Goal: Information Seeking & Learning: Learn about a topic

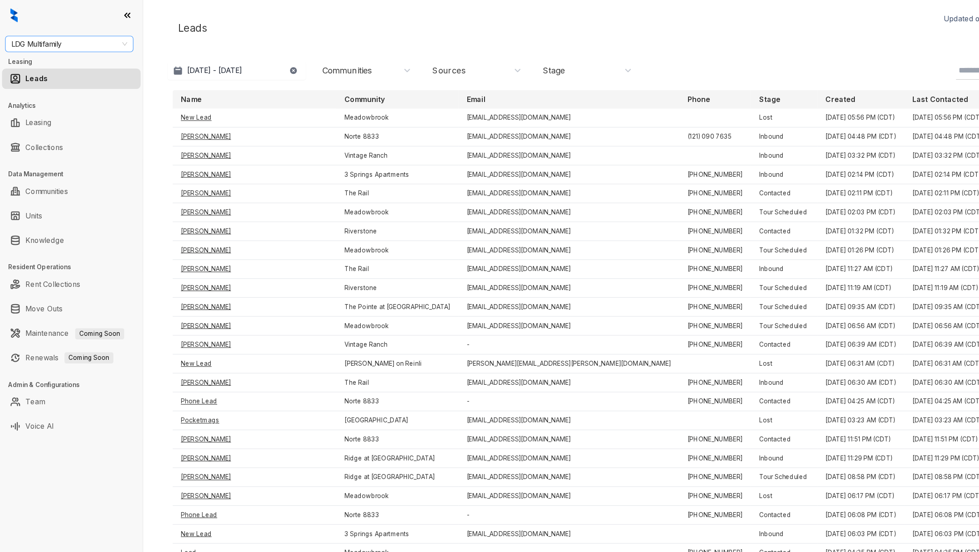
click at [74, 39] on span "LDG Multifamily" at bounding box center [61, 39] width 103 height 14
type input "****"
click at [75, 56] on div "Case and Associates" at bounding box center [61, 57] width 99 height 10
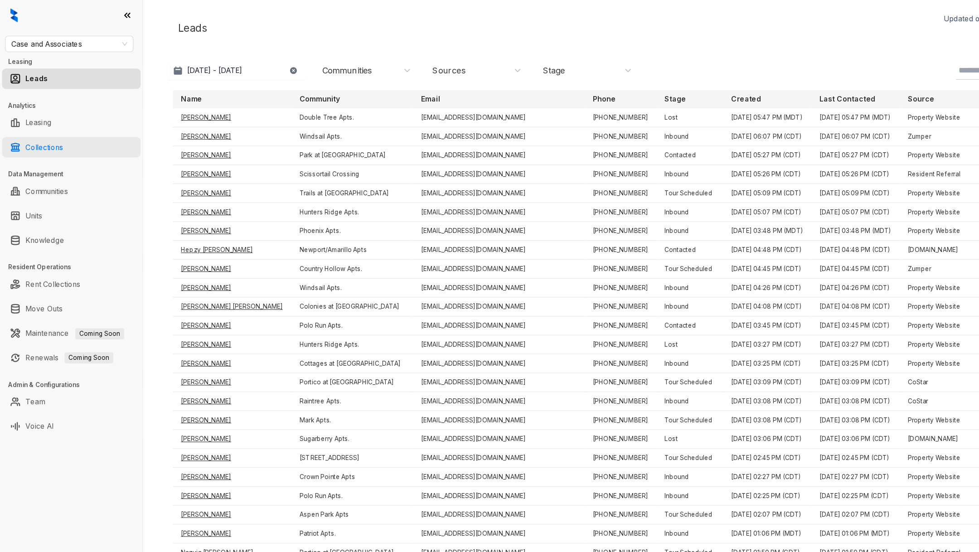
click at [56, 132] on link "Collections" at bounding box center [39, 130] width 33 height 18
click at [52, 129] on link "Collections" at bounding box center [39, 130] width 33 height 18
click at [42, 136] on link "Collections" at bounding box center [39, 130] width 33 height 18
click at [41, 136] on link "Collections" at bounding box center [39, 130] width 33 height 18
click at [40, 133] on link "Collections" at bounding box center [39, 130] width 33 height 18
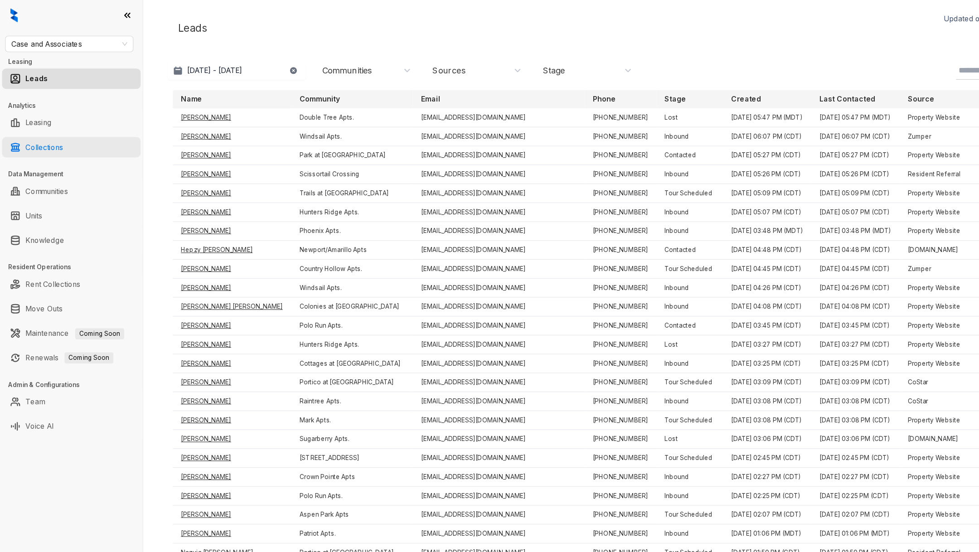
click at [33, 132] on link "Collections" at bounding box center [39, 130] width 33 height 18
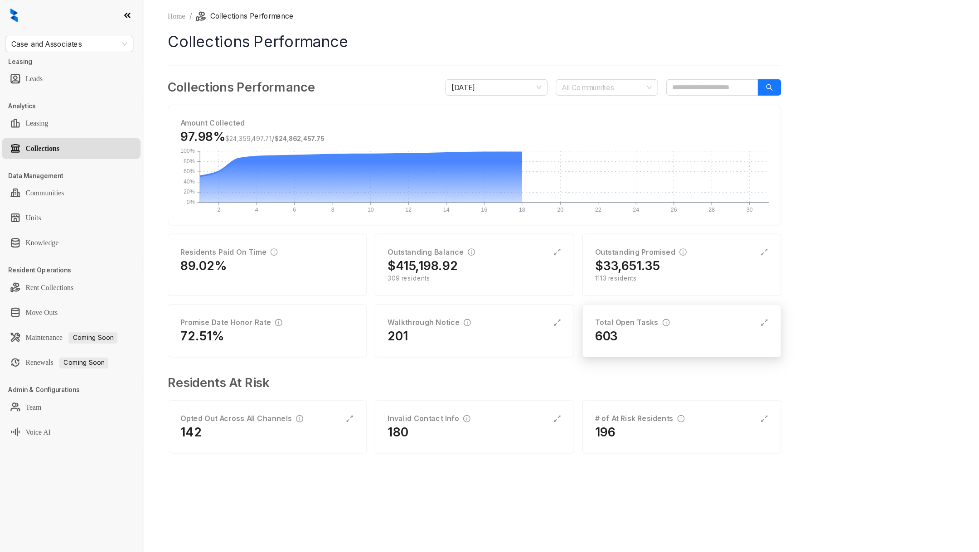
click at [573, 288] on div "Total Open Tasks" at bounding box center [560, 286] width 66 height 10
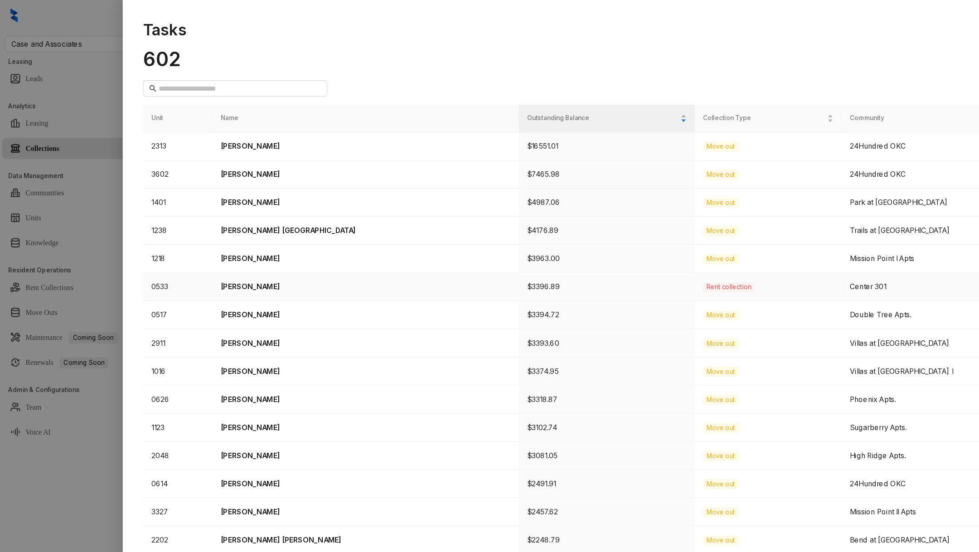
click at [253, 249] on p "Dylan Fox" at bounding box center [324, 254] width 257 height 10
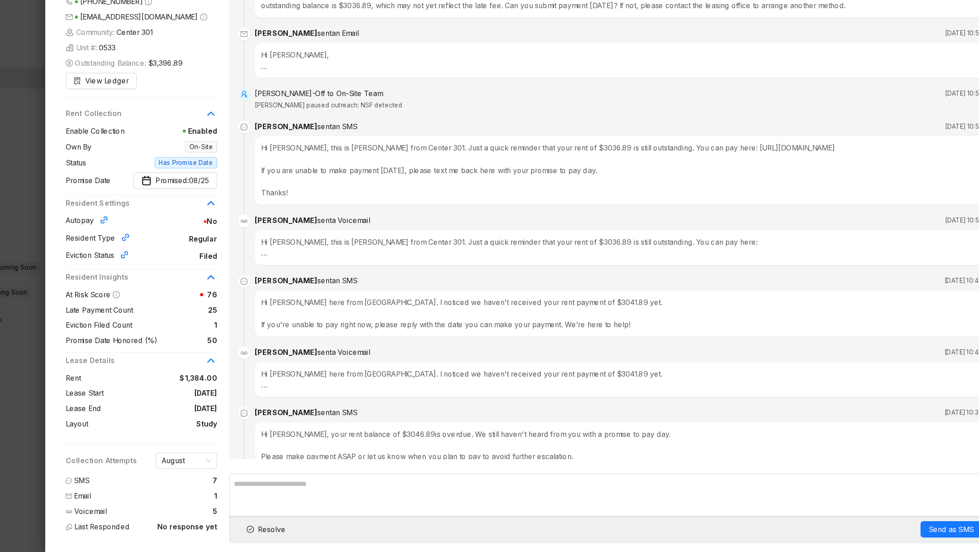
scroll to position [5306, 0]
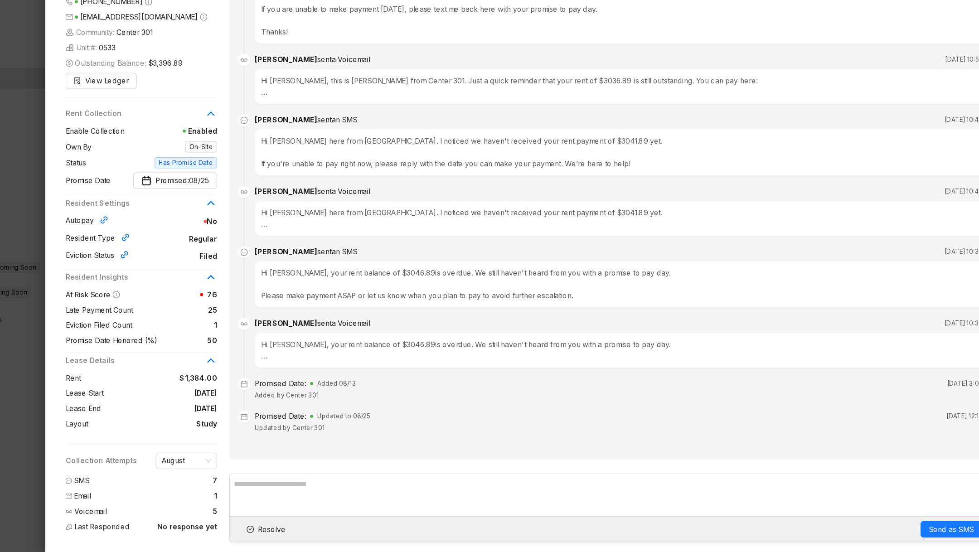
click at [87, 425] on div at bounding box center [489, 276] width 979 height 552
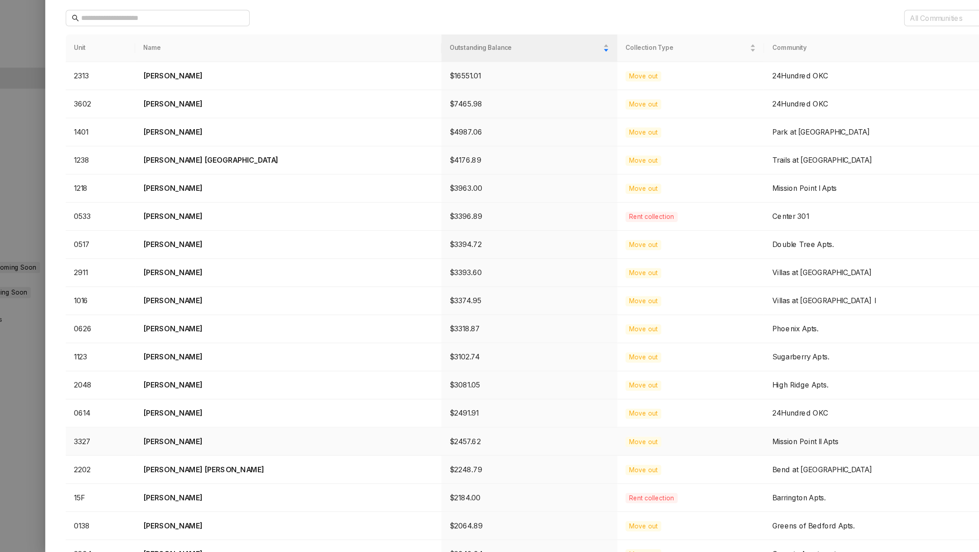
scroll to position [33, 0]
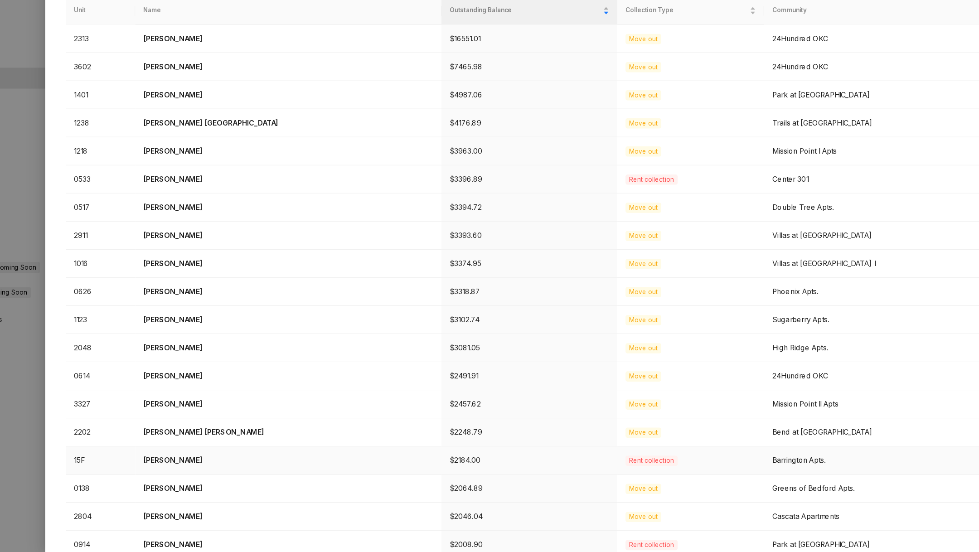
click at [247, 473] on td "Stacy Lawrence" at bounding box center [323, 470] width 271 height 25
click at [207, 465] on p "Stacy Lawrence" at bounding box center [324, 470] width 257 height 10
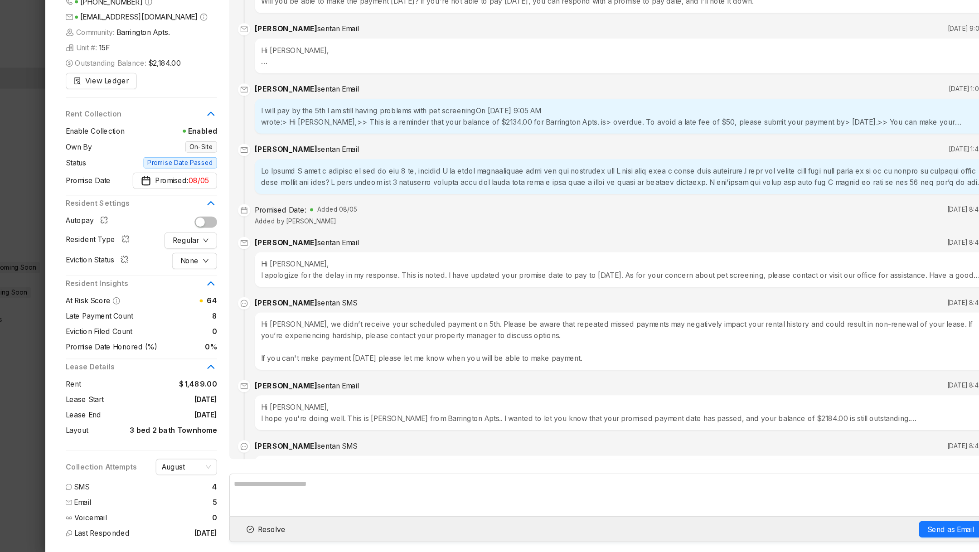
scroll to position [1186, 0]
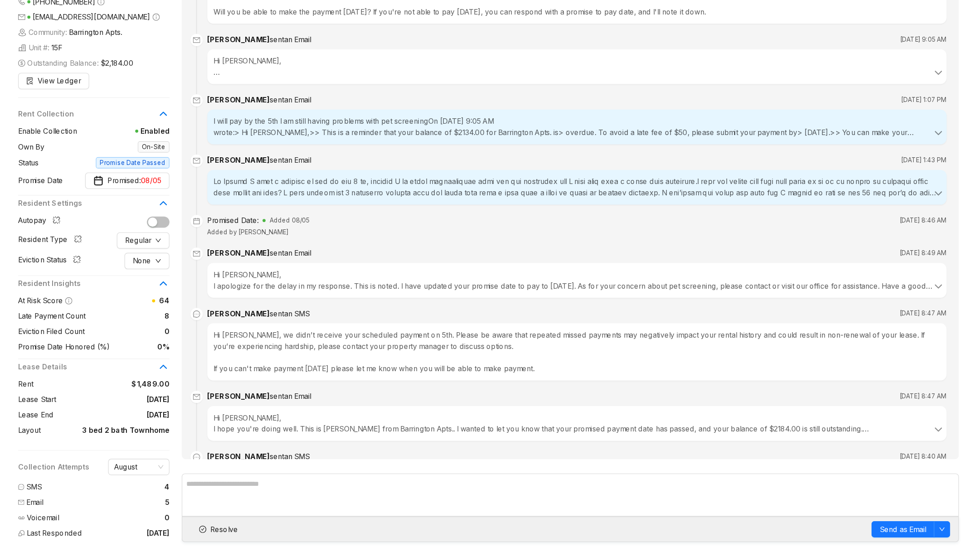
click at [434, 228] on div "wrote:> Hi Stacy,>> This is Kelsey from Barrington Apts. 🏡✨>> Just a friendly r…" at bounding box center [622, 228] width 644 height 20
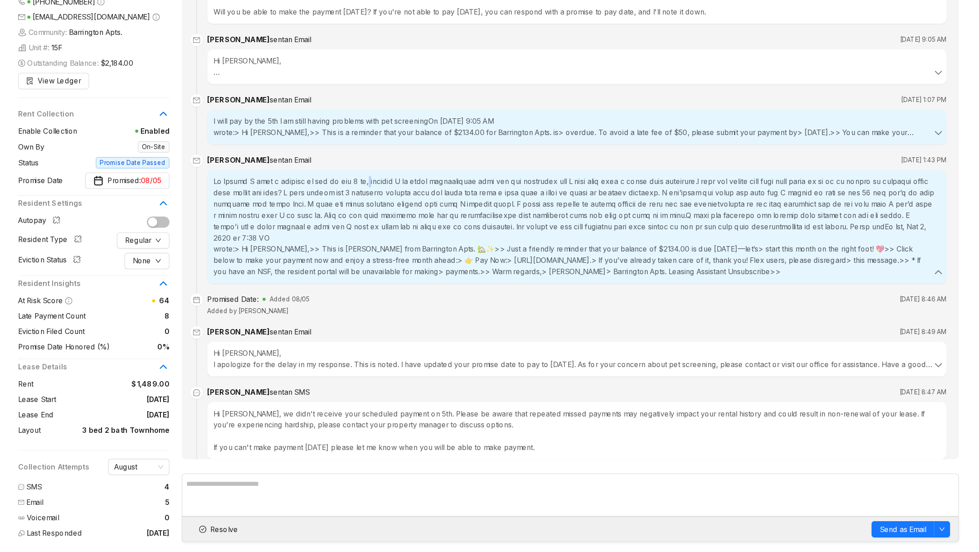
click at [433, 228] on div "wrote:> Hi Stacy,>> This is Kelsey from Barrington Apts. 🏡✨>> Just a friendly r…" at bounding box center [622, 263] width 644 height 90
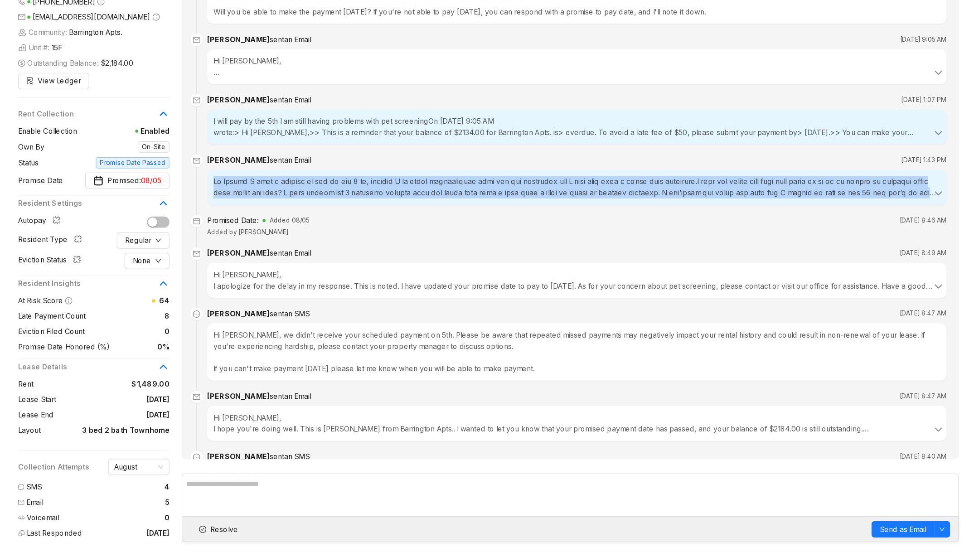
click at [433, 228] on div "wrote:> Hi Stacy,>> This is Kelsey from Barrington Apts. 🏡✨>> Just a friendly r…" at bounding box center [622, 228] width 644 height 20
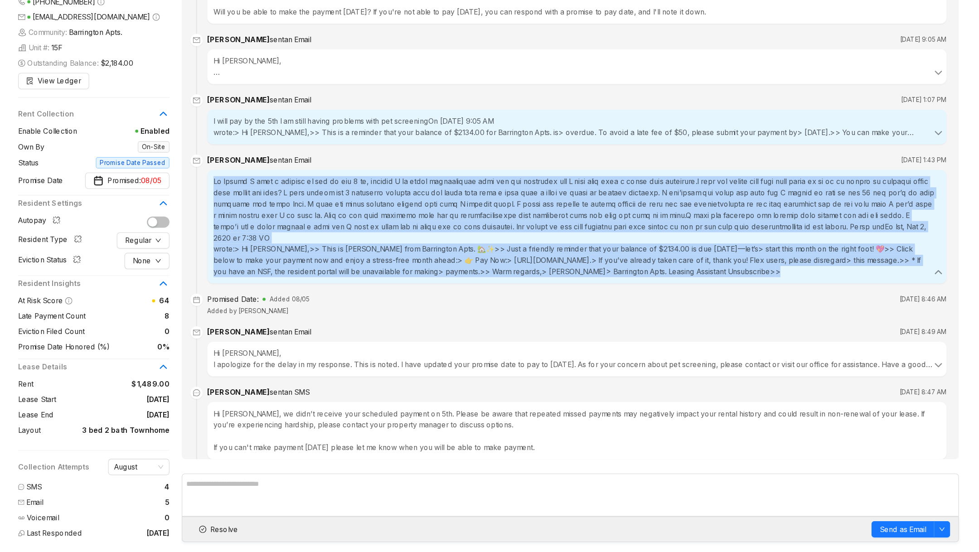
click at [418, 229] on div "wrote:> Hi Stacy,>> This is Kelsey from Barrington Apts. 🏡✨>> Just a friendly r…" at bounding box center [622, 263] width 644 height 90
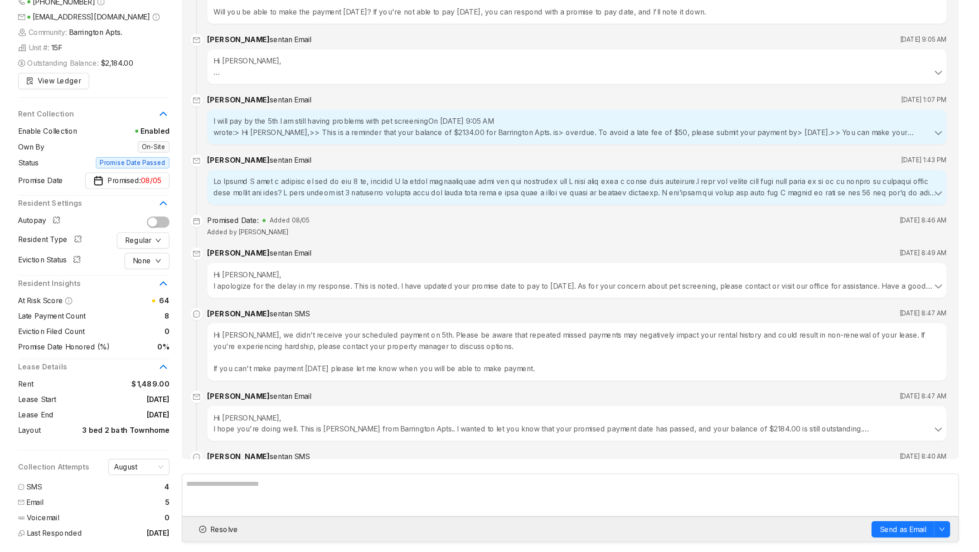
click at [411, 229] on div "wrote:> Hi Stacy,>> This is Kelsey from Barrington Apts. 🏡✨>> Just a friendly r…" at bounding box center [622, 228] width 644 height 20
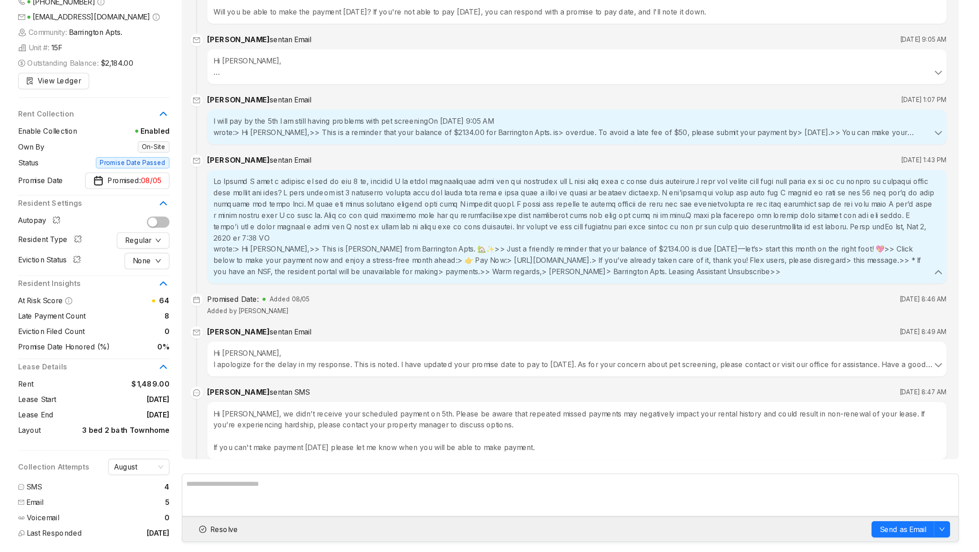
click at [303, 209] on div "Stacy Lawrence sent an Email" at bounding box center [340, 204] width 92 height 10
drag, startPoint x: 303, startPoint y: 214, endPoint x: 325, endPoint y: 214, distance: 21.7
click at [325, 209] on div "Stacy Lawrence sent an Email" at bounding box center [340, 204] width 92 height 10
copy div "Stacy Lawrence"
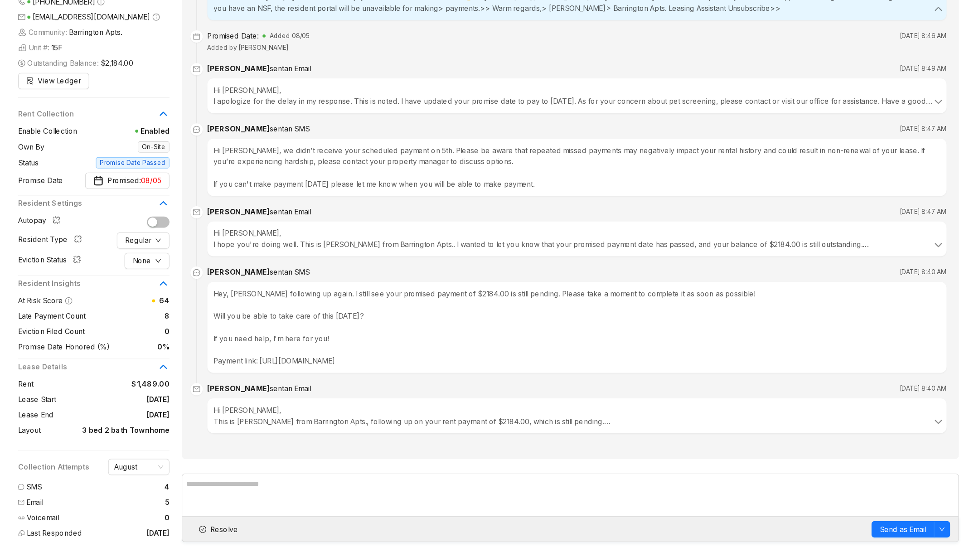
scroll to position [0, 0]
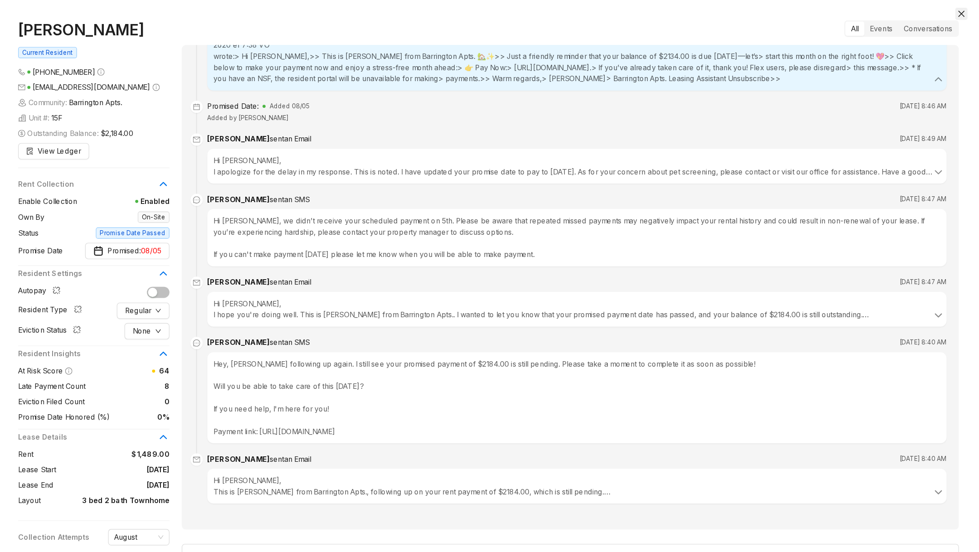
click at [960, 12] on icon "close" at bounding box center [962, 12] width 7 height 7
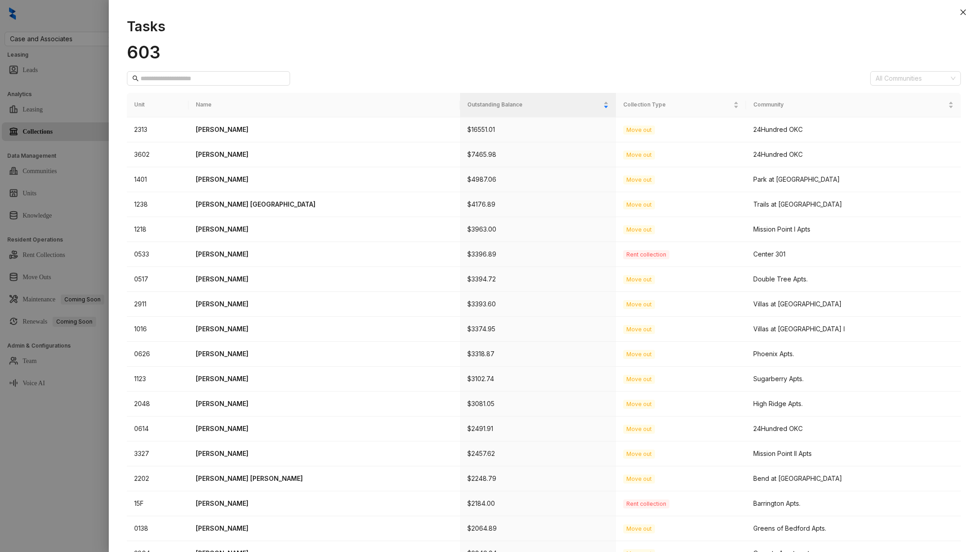
click at [58, 85] on div at bounding box center [489, 276] width 979 height 552
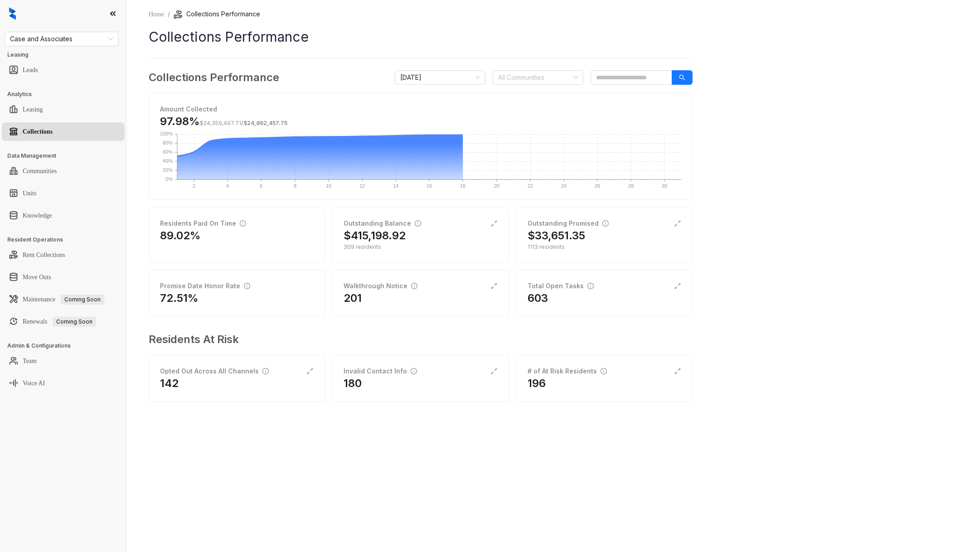
click at [39, 46] on div "Case and Associates Leasing Leads Analytics Leasing Collections Data Management…" at bounding box center [63, 276] width 126 height 552
click at [37, 36] on span "Case and Associates" at bounding box center [61, 39] width 103 height 14
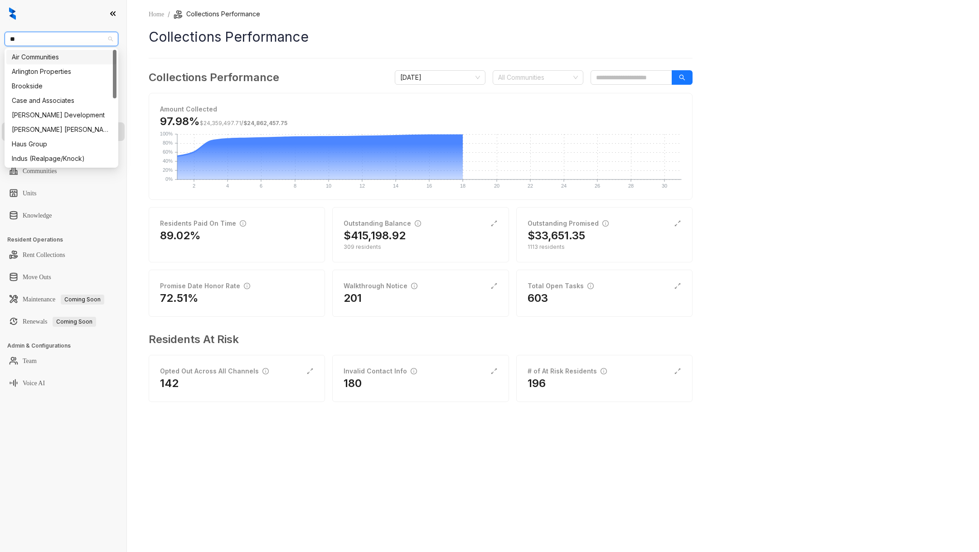
type input "***"
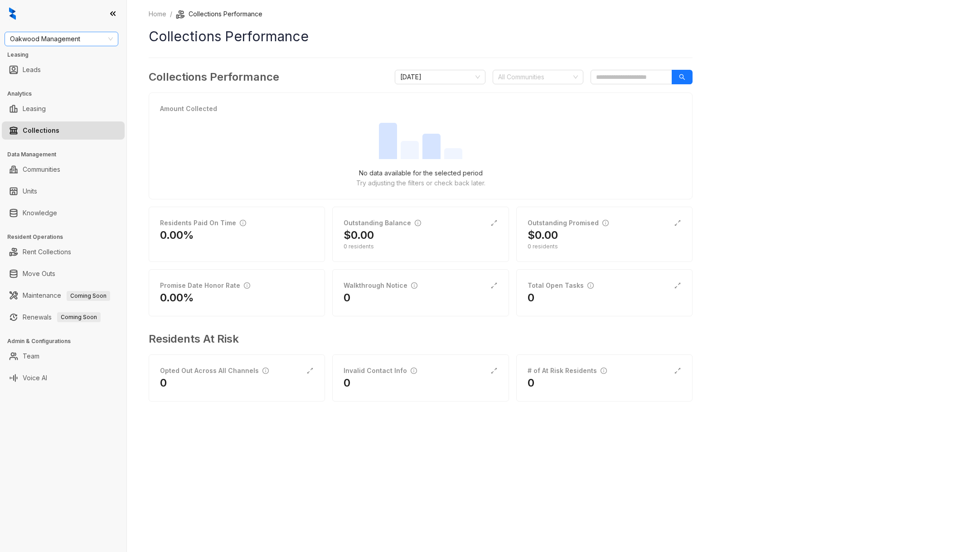
click at [67, 35] on span "Oakwood Management" at bounding box center [61, 39] width 103 height 14
type input "***"
click at [72, 55] on div "Magnolia Capital" at bounding box center [61, 57] width 99 height 10
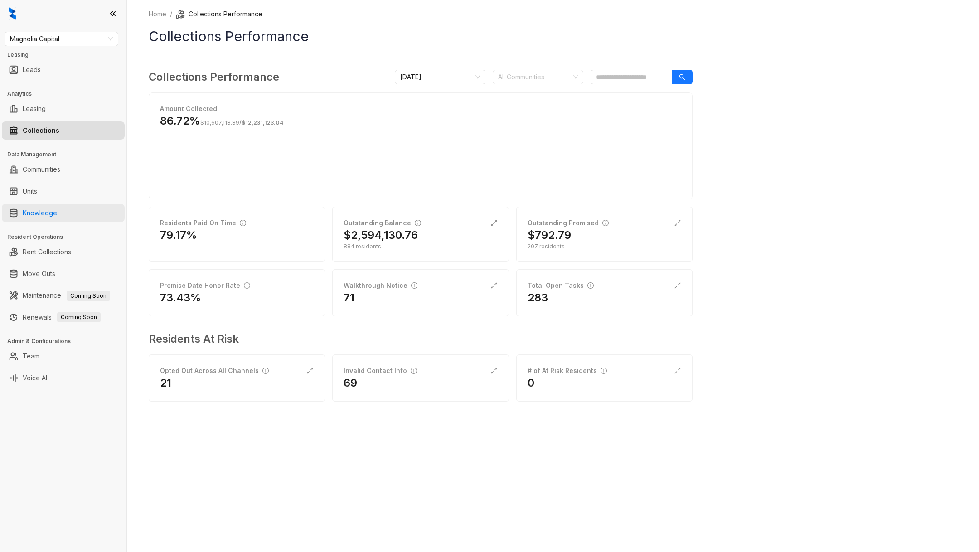
click at [43, 215] on link "Knowledge" at bounding box center [40, 213] width 34 height 18
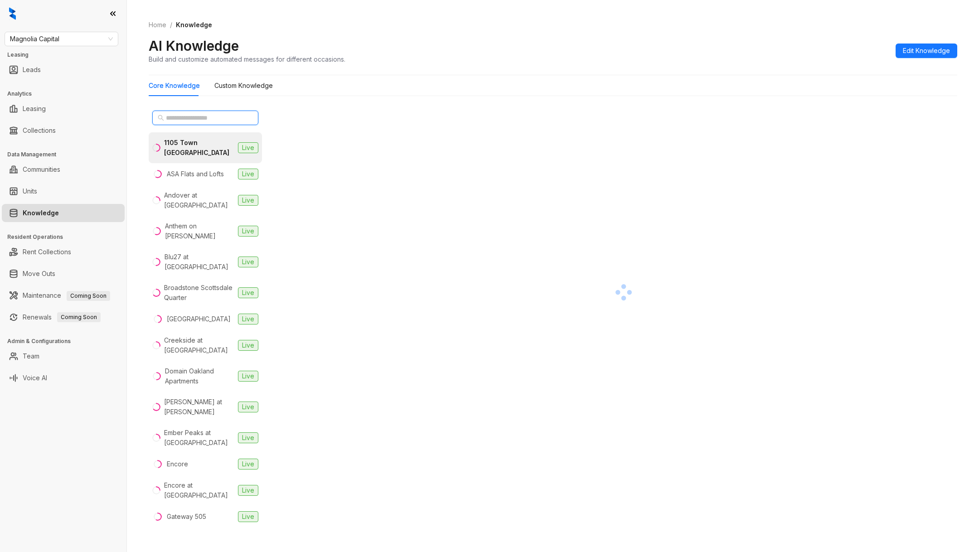
click at [202, 114] on input "text" at bounding box center [206, 118] width 80 height 10
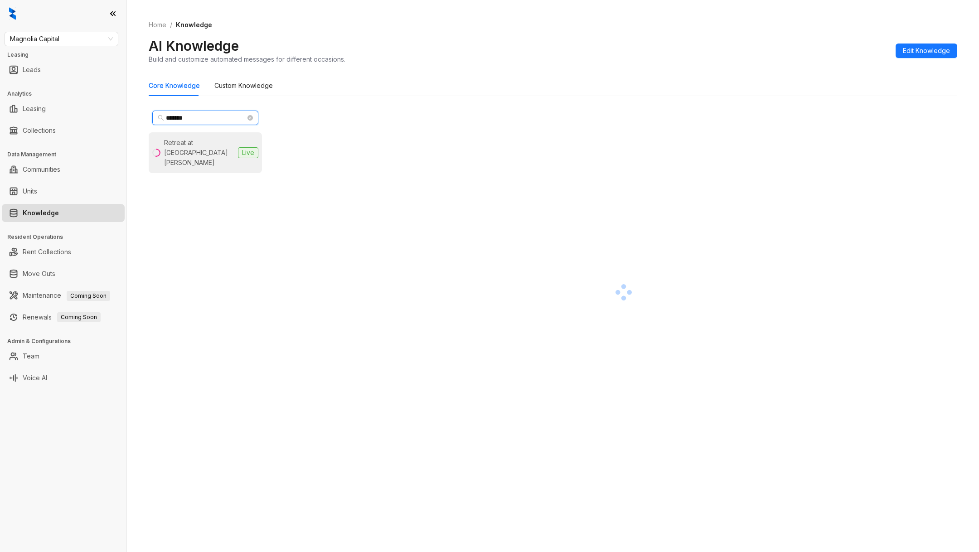
type input "*******"
click at [192, 145] on div "Retreat at Park Meadows" at bounding box center [199, 153] width 70 height 30
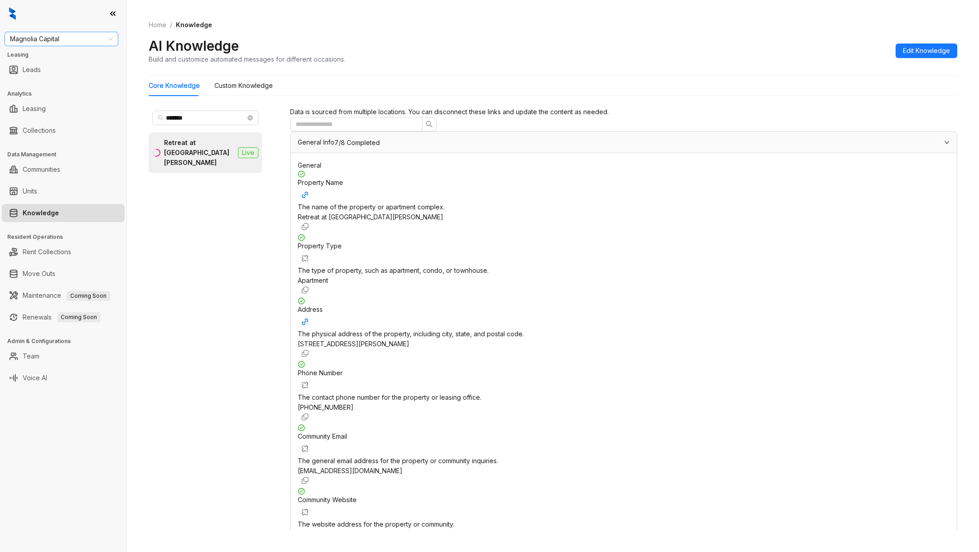
click at [58, 39] on span "Magnolia Capital" at bounding box center [61, 39] width 103 height 14
type input "****"
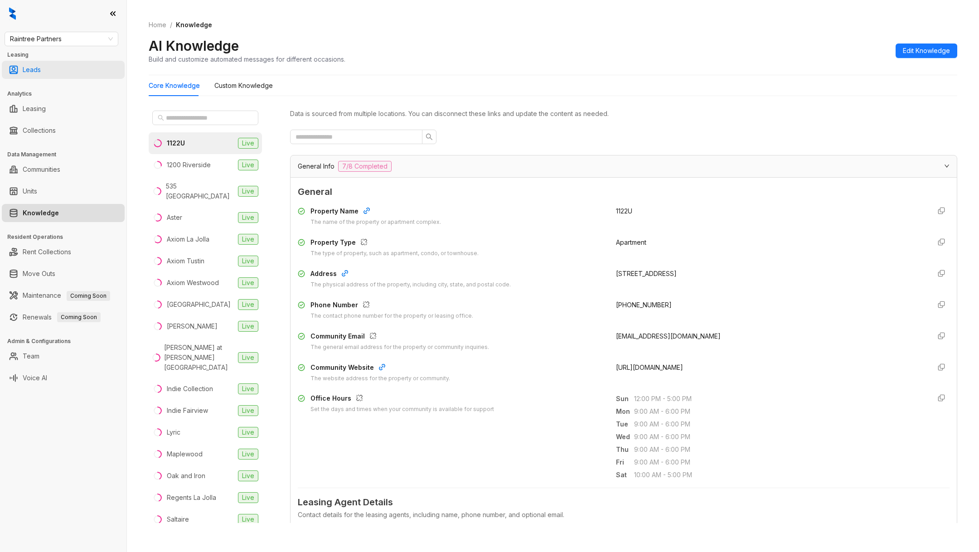
click at [41, 69] on link "Leads" at bounding box center [32, 70] width 18 height 18
click at [30, 65] on link "Leads" at bounding box center [32, 70] width 18 height 18
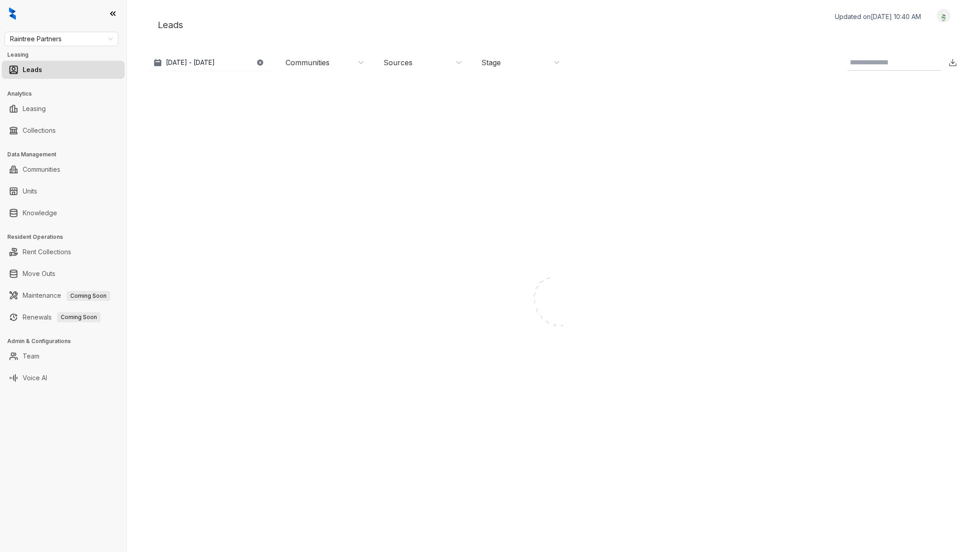
click at [906, 58] on input at bounding box center [886, 62] width 74 height 11
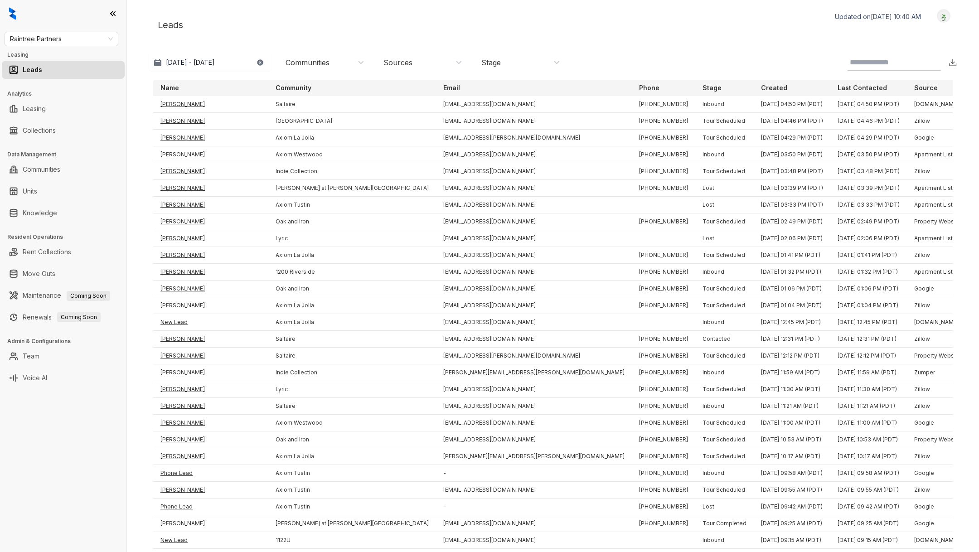
paste input "**********"
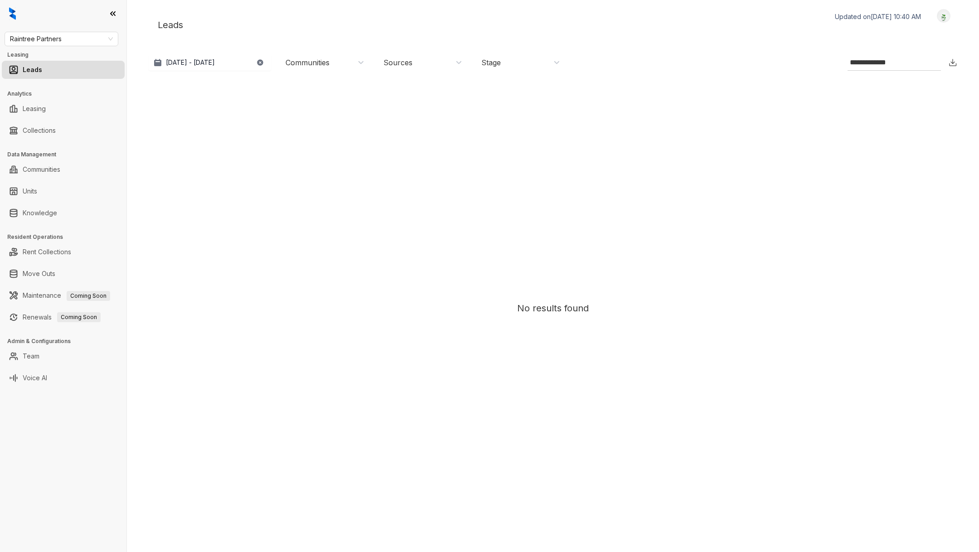
type input "**********"
click at [75, 31] on div "Raintree Partners Leasing Leads Analytics Leasing Collections Data Management C…" at bounding box center [63, 276] width 126 height 552
click at [75, 36] on span "Raintree Partners" at bounding box center [61, 39] width 103 height 14
type input "****"
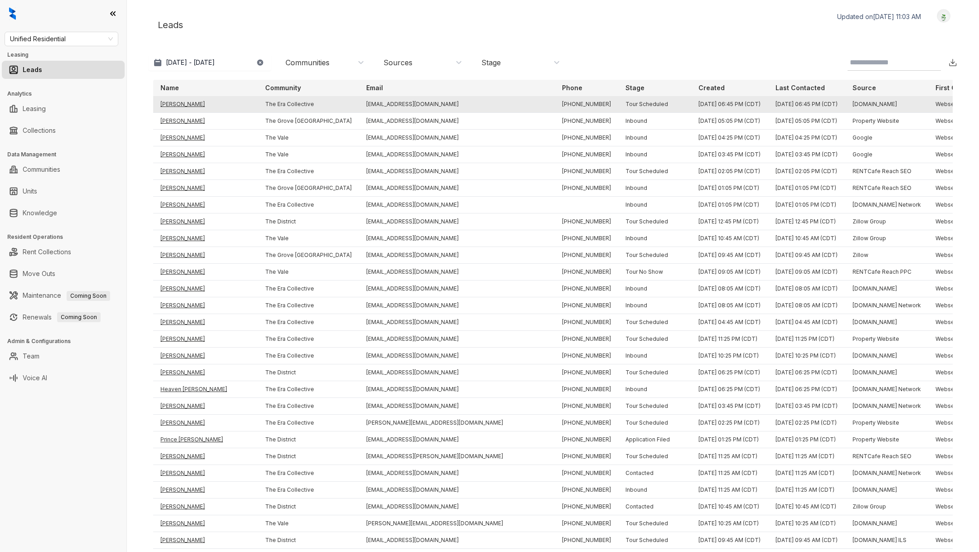
click at [176, 105] on td "Gil White" at bounding box center [205, 104] width 105 height 17
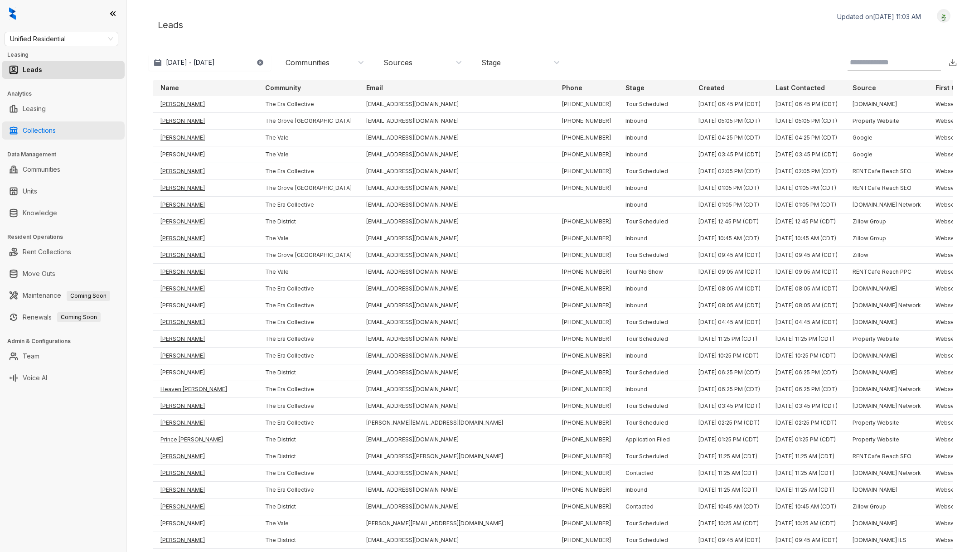
click at [56, 128] on link "Collections" at bounding box center [39, 130] width 33 height 18
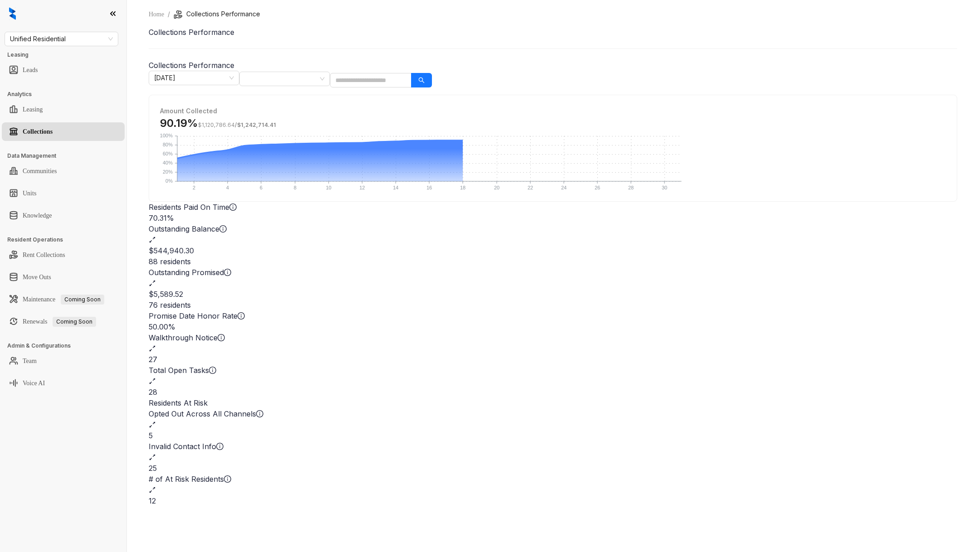
click at [551, 365] on div "Total Open Tasks 28" at bounding box center [553, 381] width 808 height 33
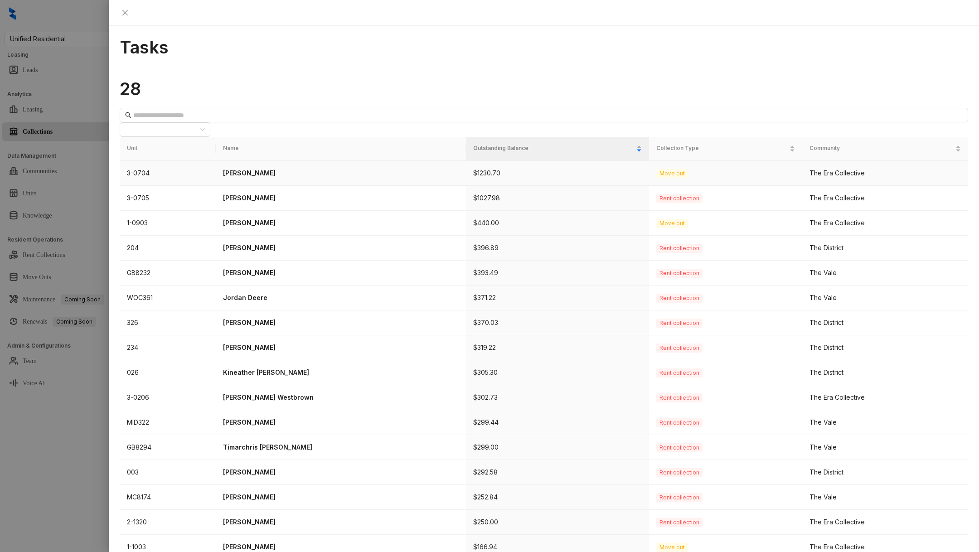
click at [268, 168] on p "Tedaria Crawford" at bounding box center [341, 173] width 236 height 10
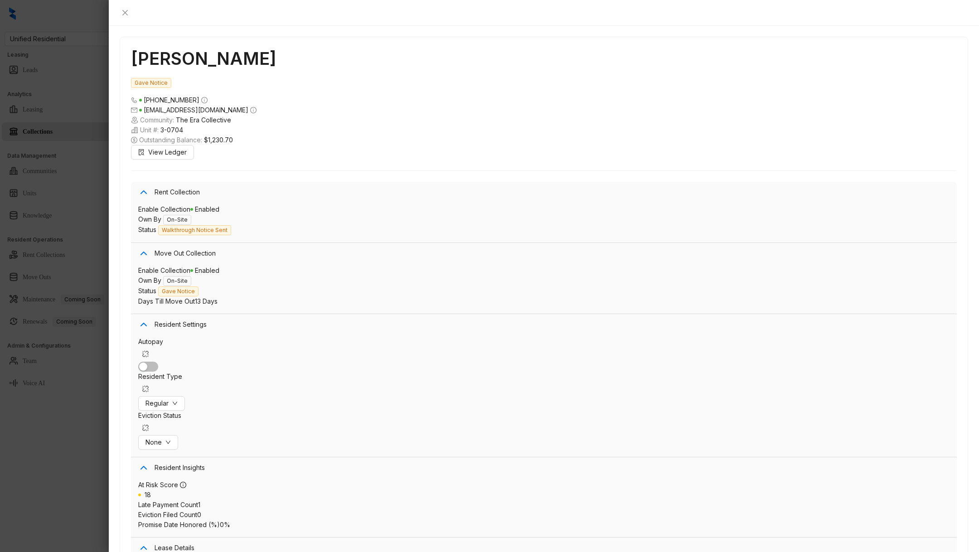
scroll to position [1505, 0]
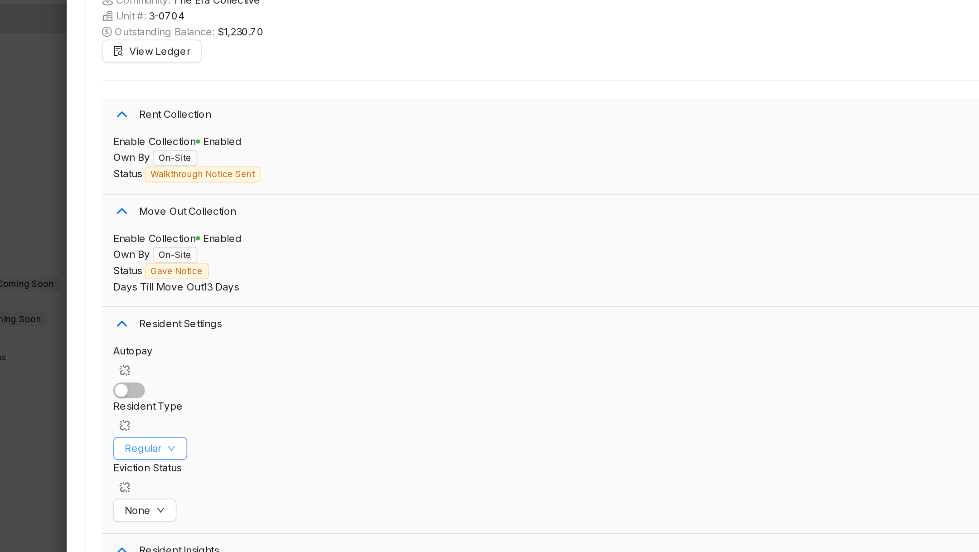
click at [169, 398] on span "Regular" at bounding box center [156, 403] width 23 height 10
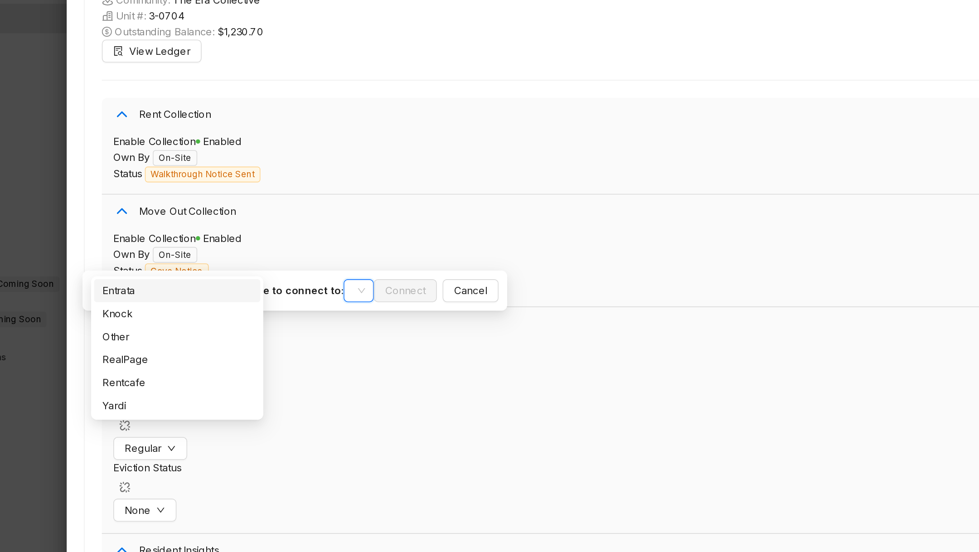
click at [289, 297] on input "search" at bounding box center [289, 304] width 0 height 14
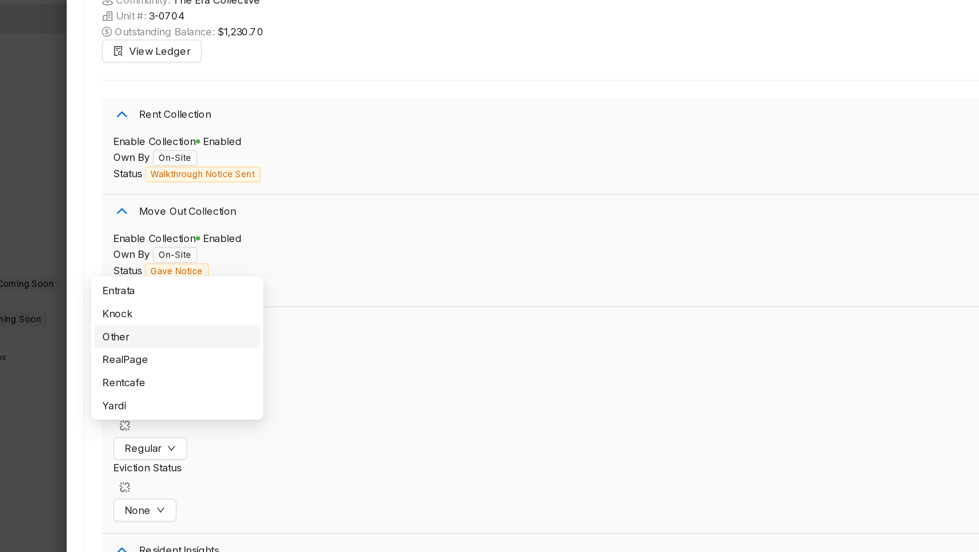
click at [101, 381] on div at bounding box center [489, 276] width 979 height 552
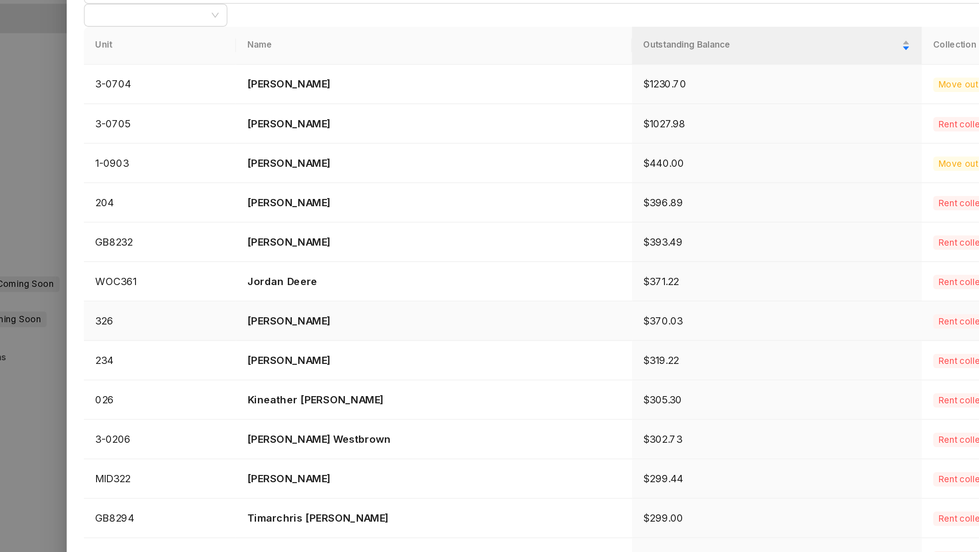
click at [264, 318] on p "Diamond Haskins" at bounding box center [341, 323] width 236 height 10
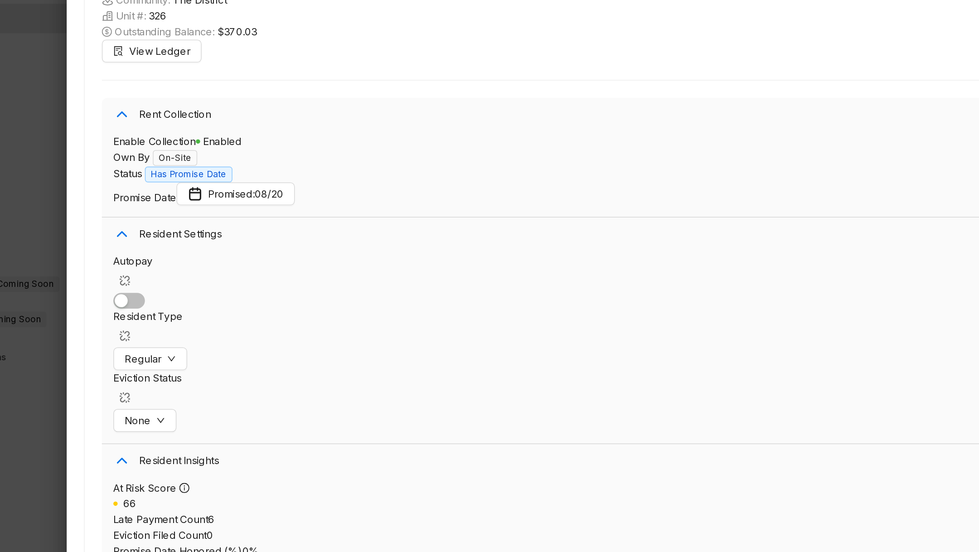
scroll to position [2348, 0]
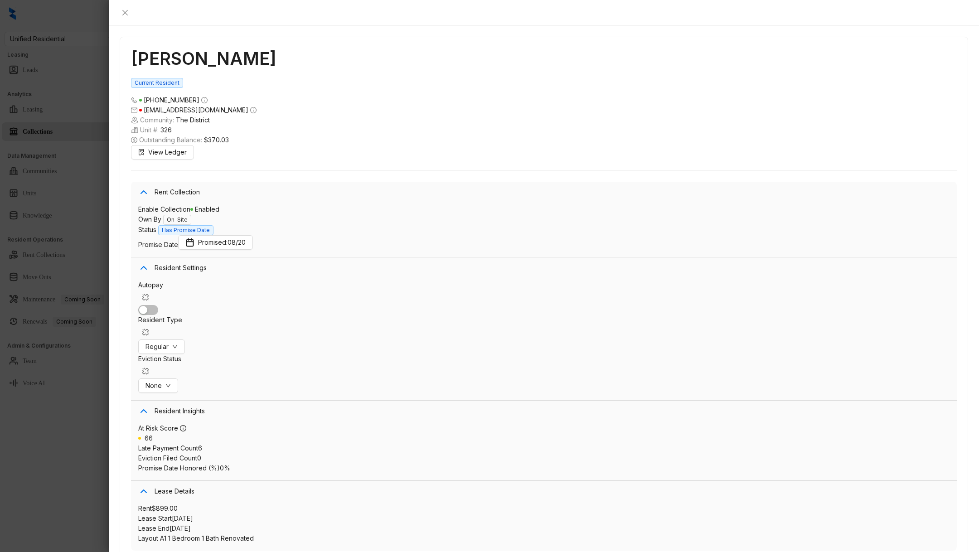
click at [50, 460] on div at bounding box center [489, 276] width 979 height 552
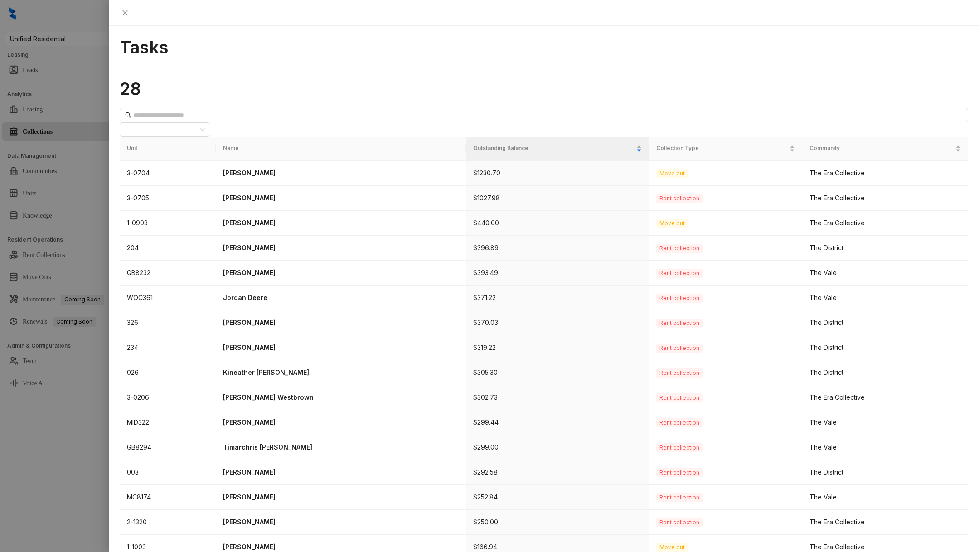
click at [60, 63] on div at bounding box center [489, 276] width 979 height 552
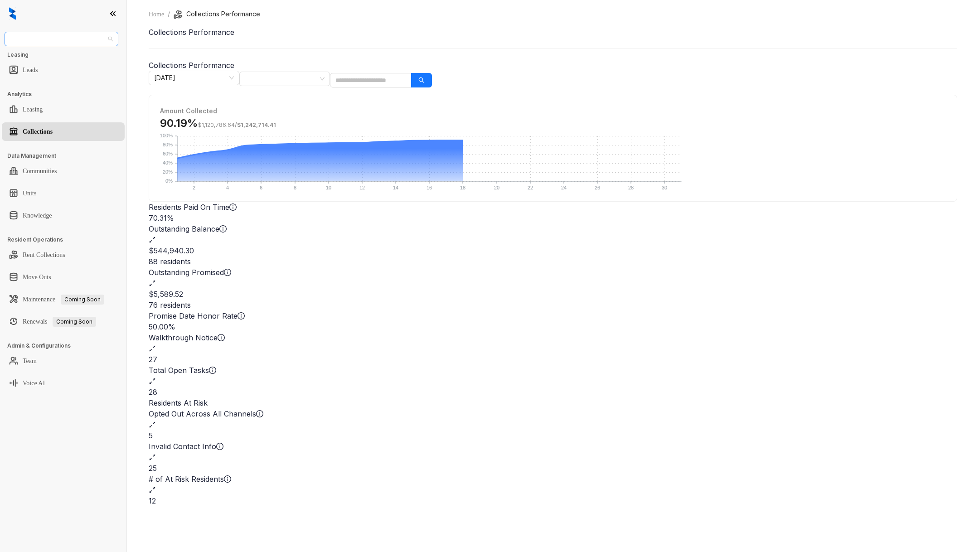
click at [63, 39] on span "Unified Residential" at bounding box center [61, 39] width 103 height 14
click at [88, 41] on span "Unified Residential" at bounding box center [61, 39] width 103 height 14
type input "***"
click at [87, 41] on span "Unified Residential" at bounding box center [61, 39] width 103 height 14
type input "**"
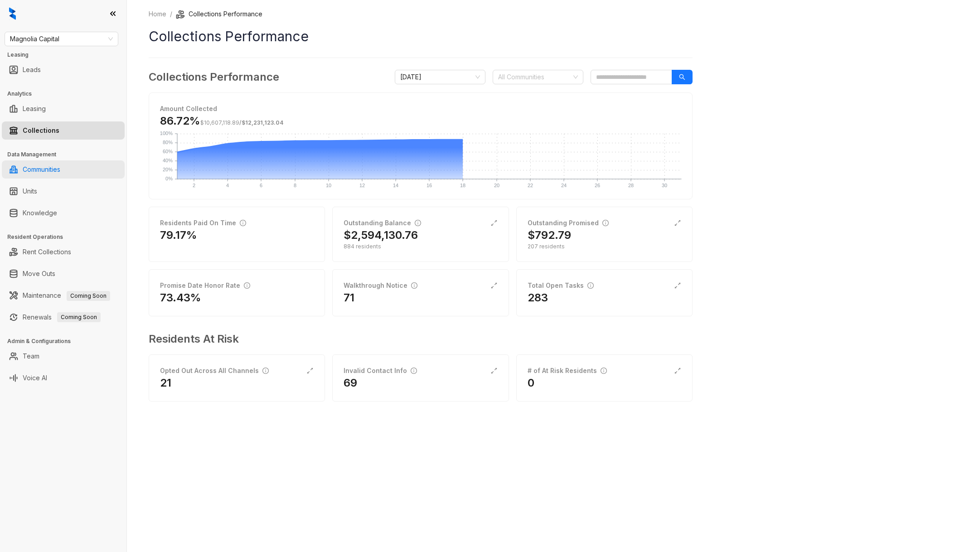
click at [43, 172] on link "Communities" at bounding box center [42, 169] width 38 height 18
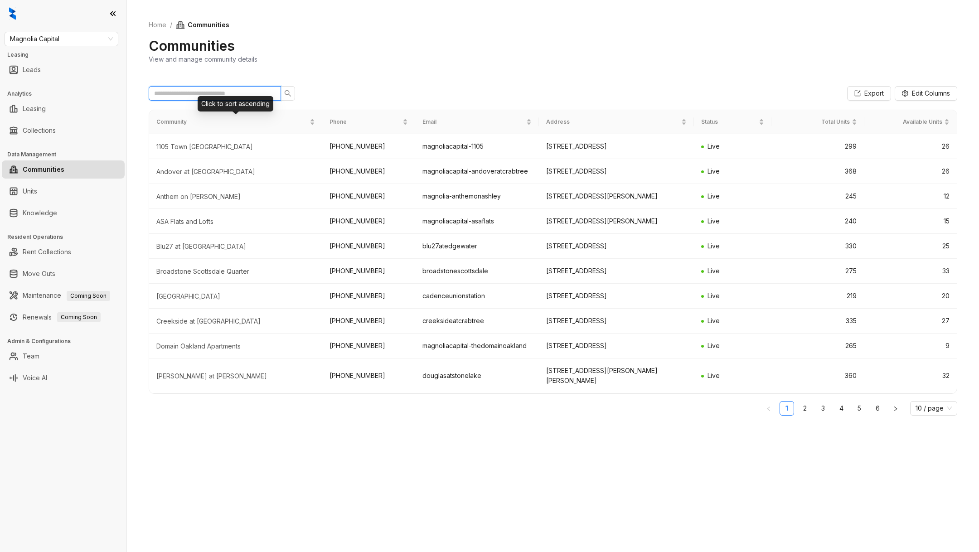
click at [208, 90] on input "text" at bounding box center [211, 93] width 114 height 10
type input "*"
paste input "**********"
type input "**********"
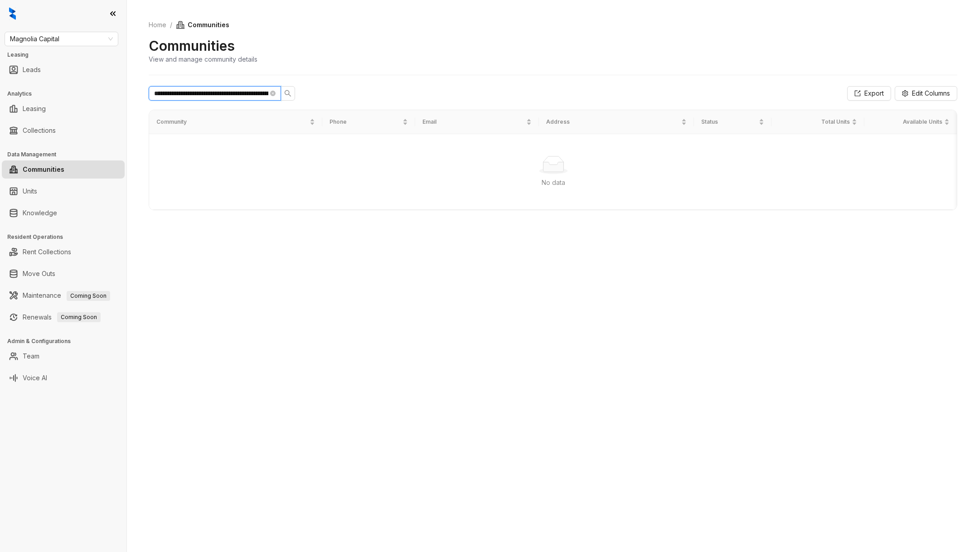
scroll to position [0, 666]
click at [273, 92] on icon "close-circle" at bounding box center [272, 93] width 5 height 5
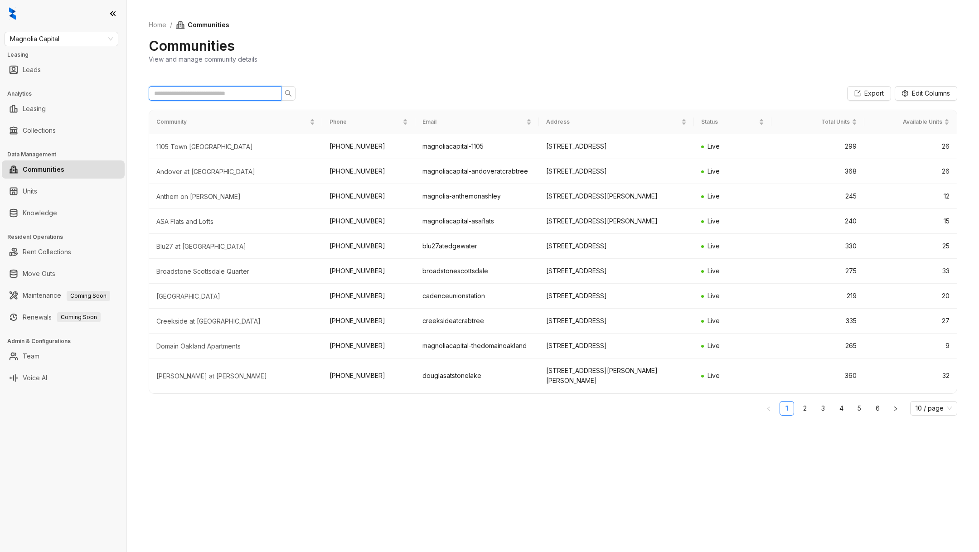
scroll to position [0, 0]
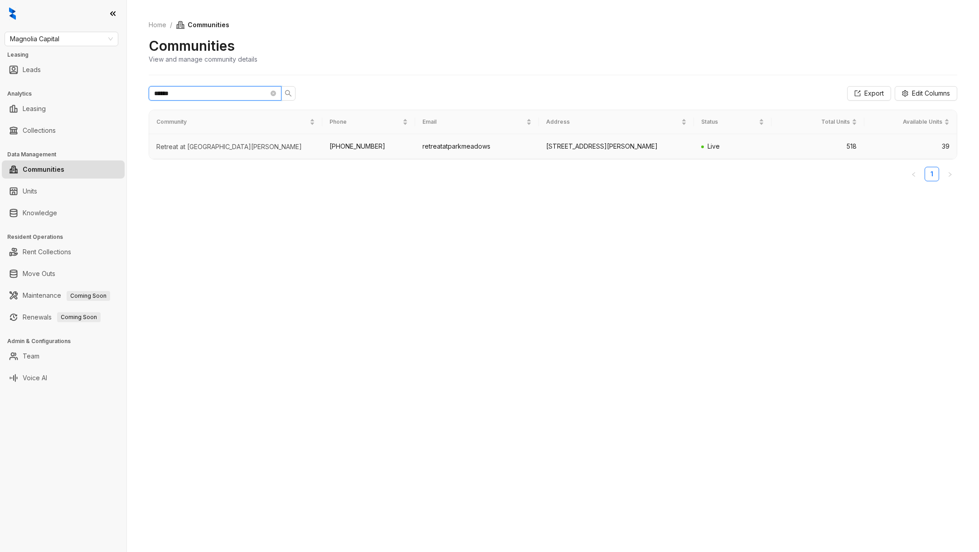
type input "******"
click at [238, 156] on td "Retreat at Park Meadows" at bounding box center [235, 146] width 173 height 25
click at [204, 149] on div "Retreat at Park Meadows" at bounding box center [235, 146] width 159 height 9
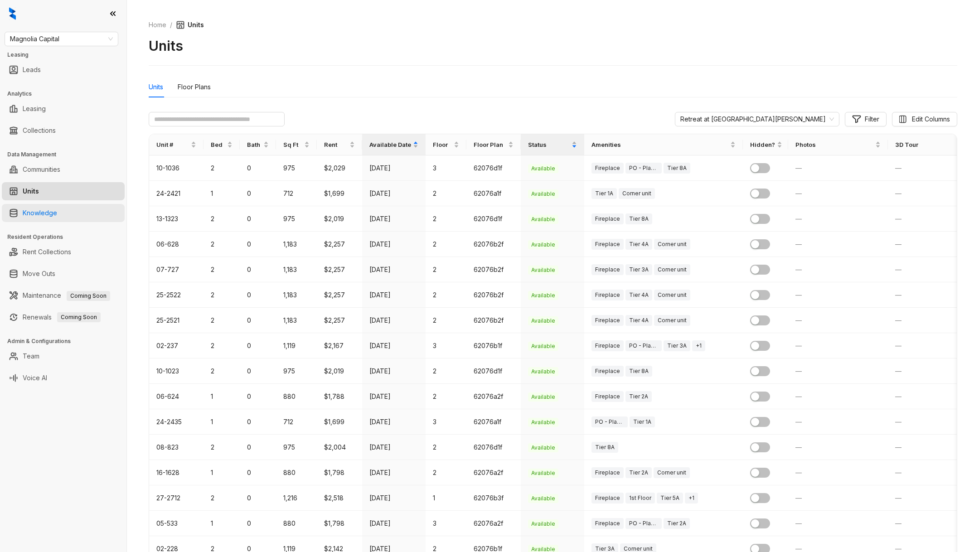
click at [57, 211] on link "Knowledge" at bounding box center [40, 213] width 34 height 18
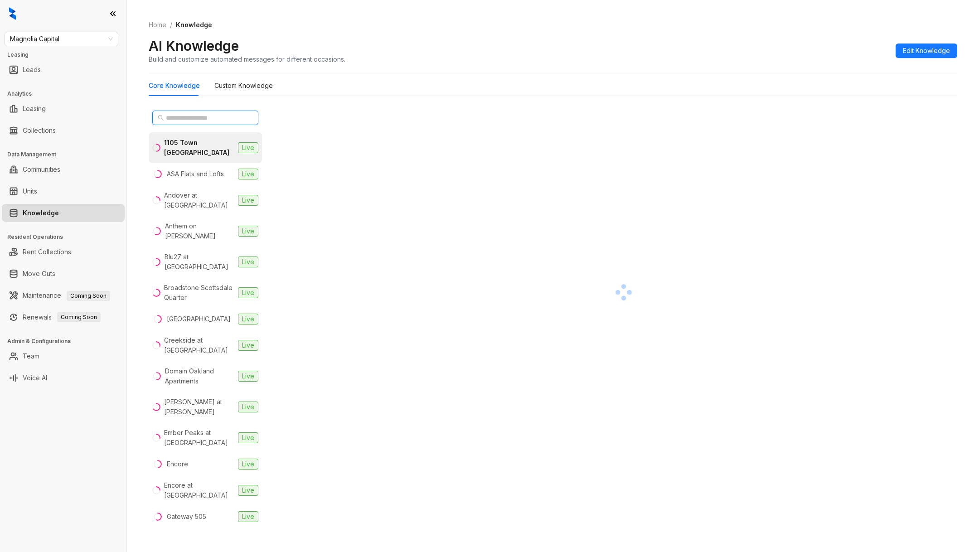
click at [202, 115] on input "text" at bounding box center [206, 118] width 80 height 10
paste input "**********"
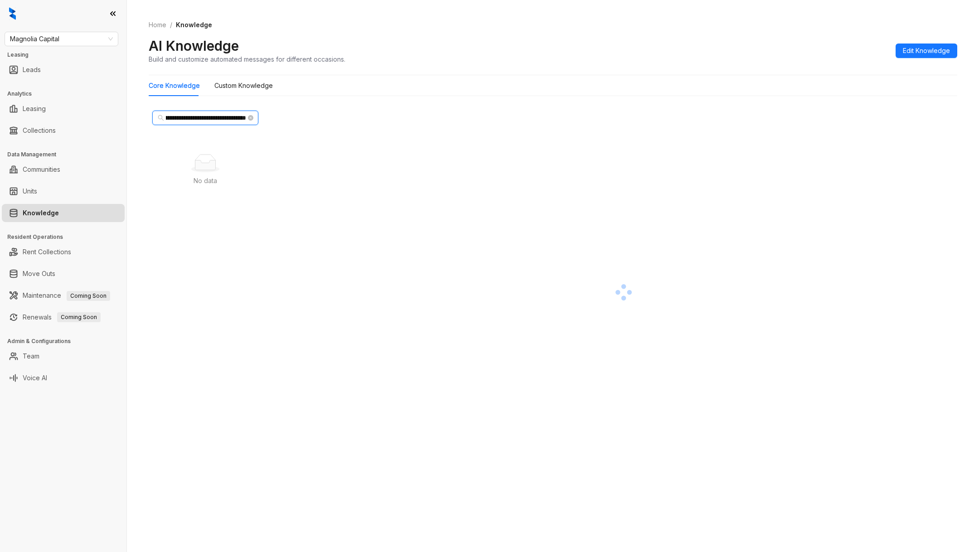
type input "**********"
click at [253, 117] on span "**********" at bounding box center [205, 118] width 106 height 14
click at [250, 116] on icon "close-circle" at bounding box center [250, 117] width 5 height 5
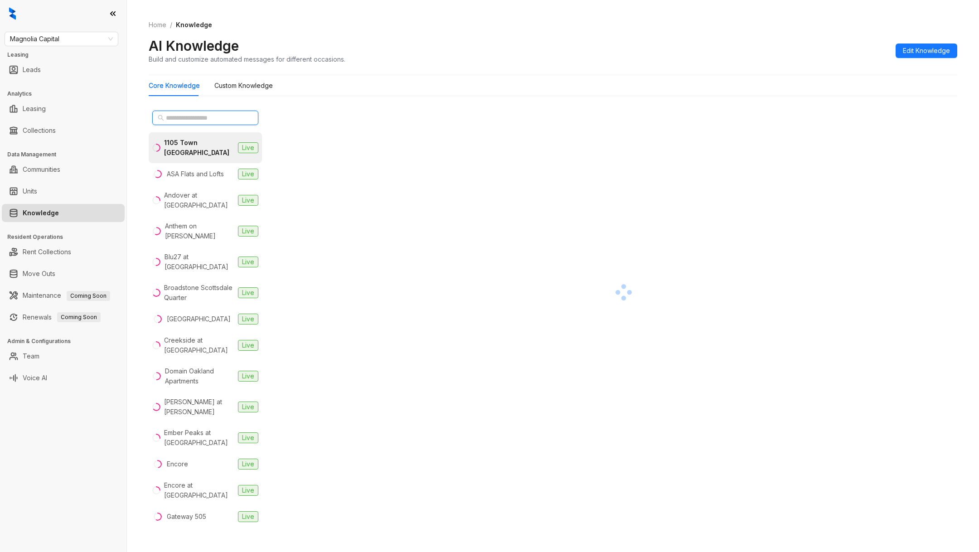
scroll to position [0, 0]
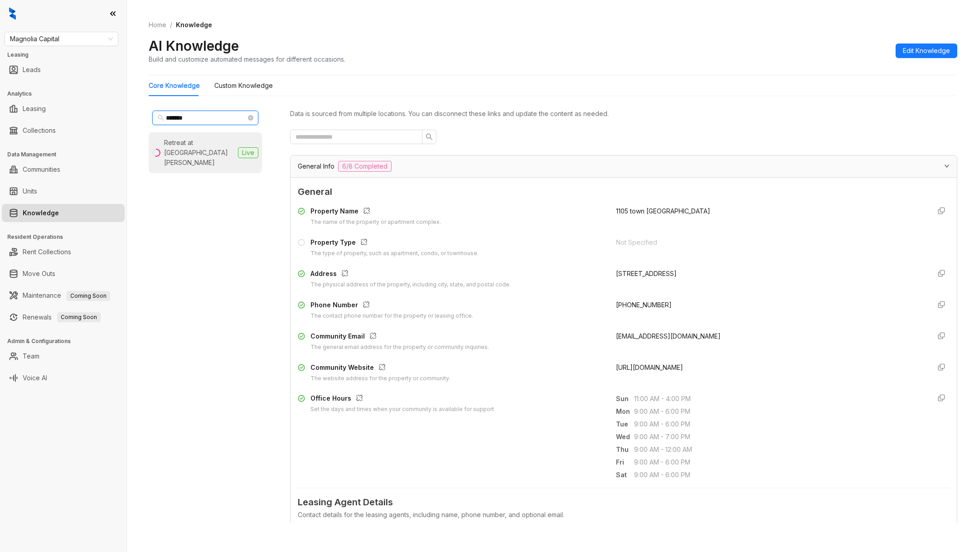
type input "*******"
click at [181, 142] on div "Retreat at Park Meadows" at bounding box center [199, 153] width 70 height 30
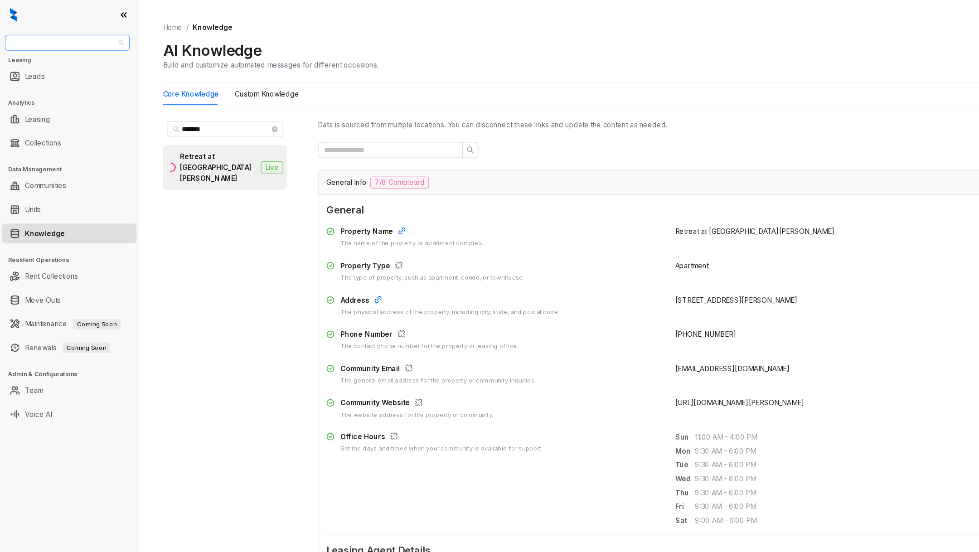
click at [55, 46] on div "Magnolia Capital" at bounding box center [62, 39] width 114 height 14
type input "****"
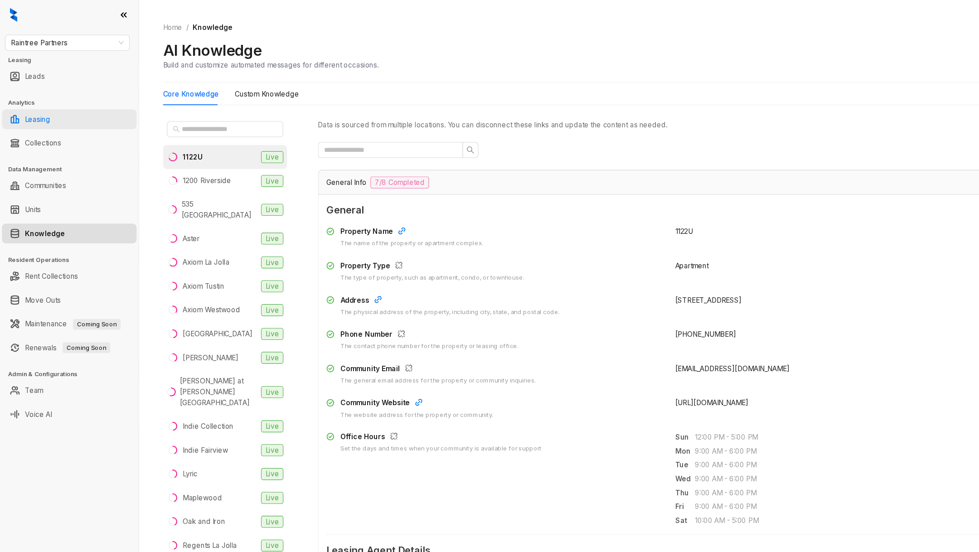
click at [46, 113] on link "Leasing" at bounding box center [34, 109] width 23 height 18
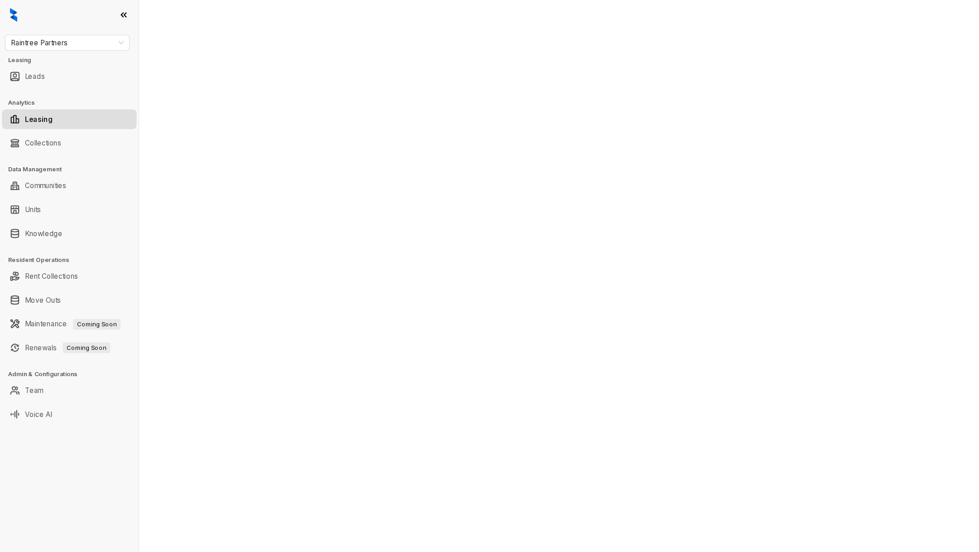
select select "******"
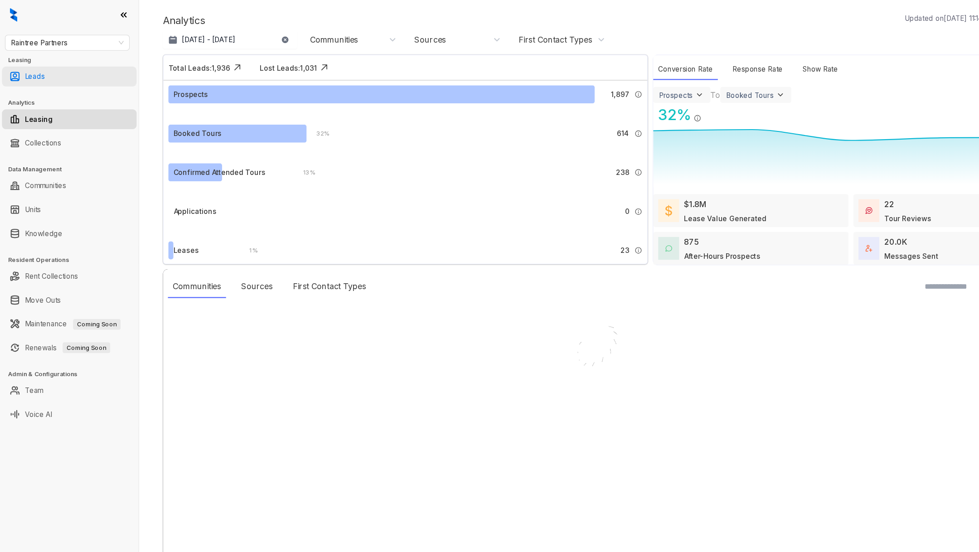
click at [41, 68] on link "Leads" at bounding box center [32, 70] width 18 height 18
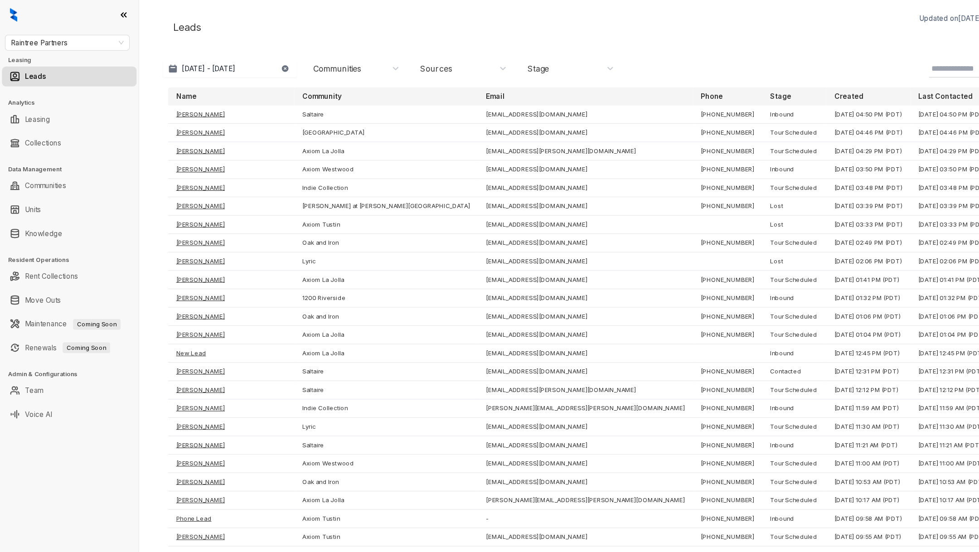
click at [859, 61] on input at bounding box center [886, 62] width 74 height 11
click at [322, 63] on div "Communities" at bounding box center [307, 63] width 44 height 10
click at [357, 111] on div "Select All 1122U [GEOGRAPHIC_DATA] Aster Axiom [GEOGRAPHIC_DATA] Axiom Tustin A…" at bounding box center [323, 182] width 82 height 165
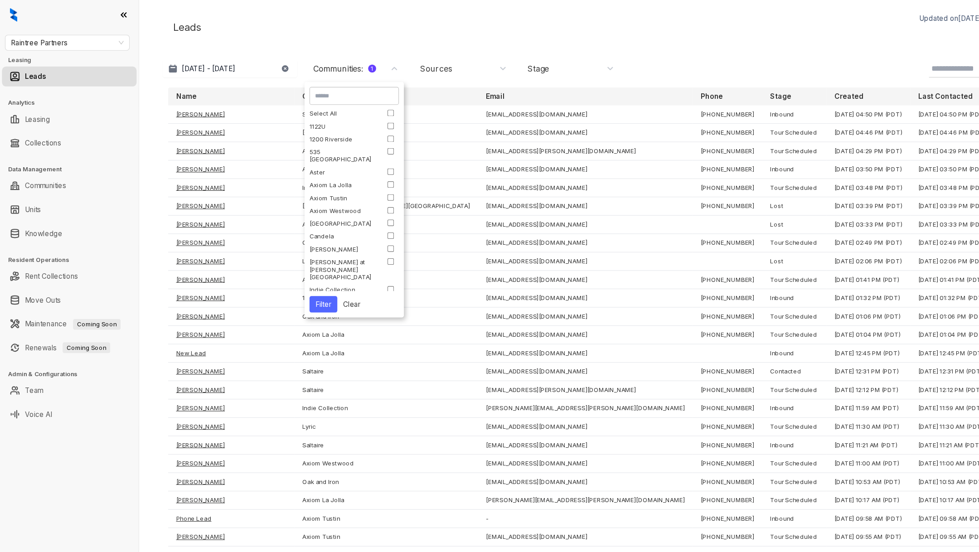
click at [292, 279] on button "Filter" at bounding box center [294, 277] width 25 height 15
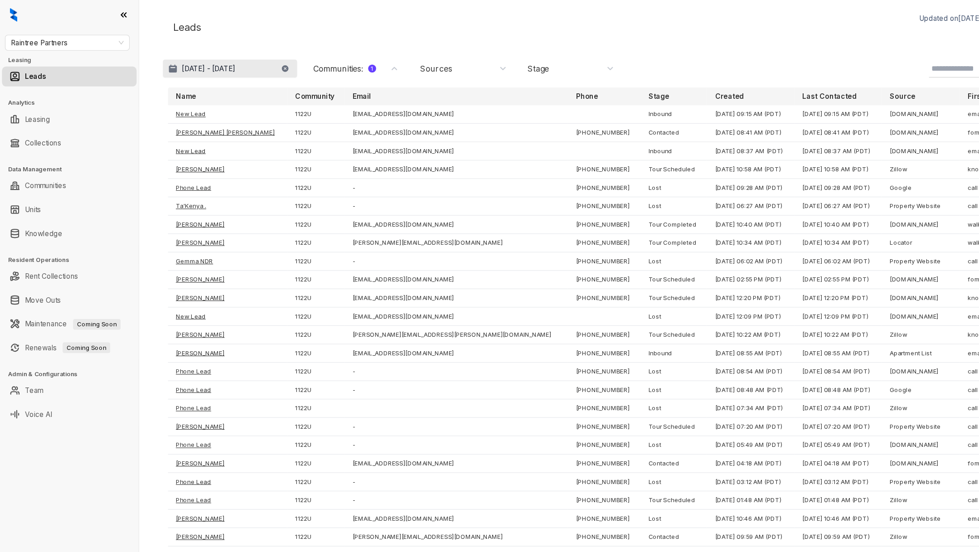
click at [183, 66] on p "[DATE] - [DATE]" at bounding box center [190, 62] width 49 height 9
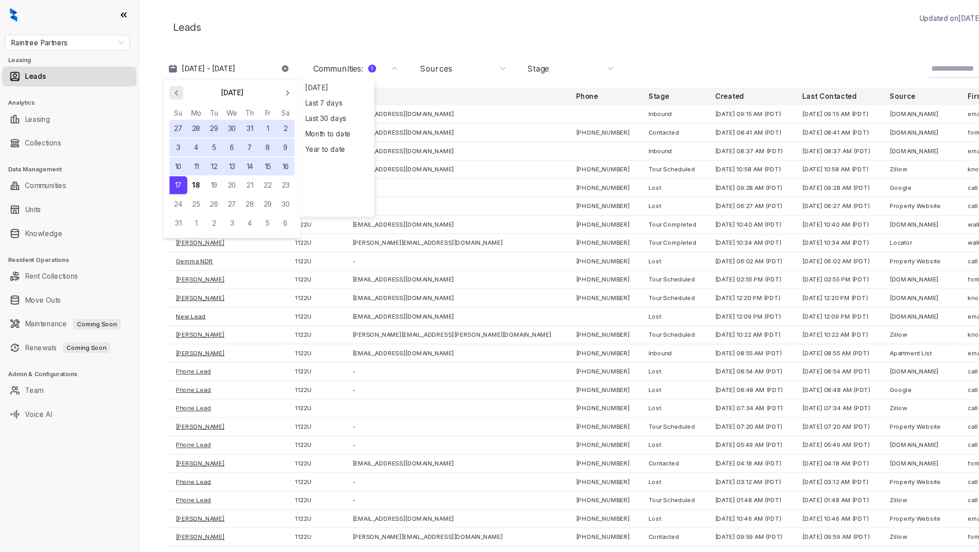
click at [162, 87] on icon "button" at bounding box center [160, 84] width 9 height 9
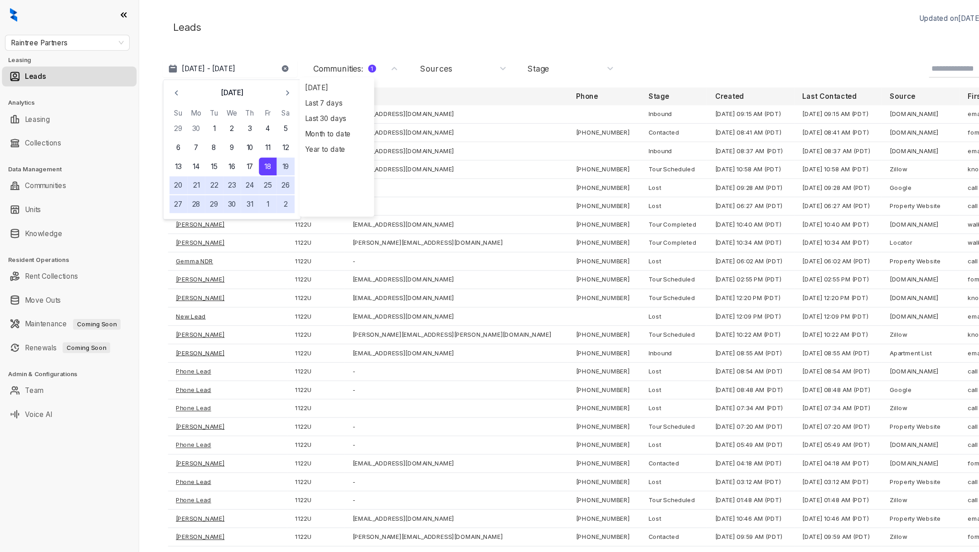
click at [241, 151] on button "18" at bounding box center [244, 152] width 16 height 16
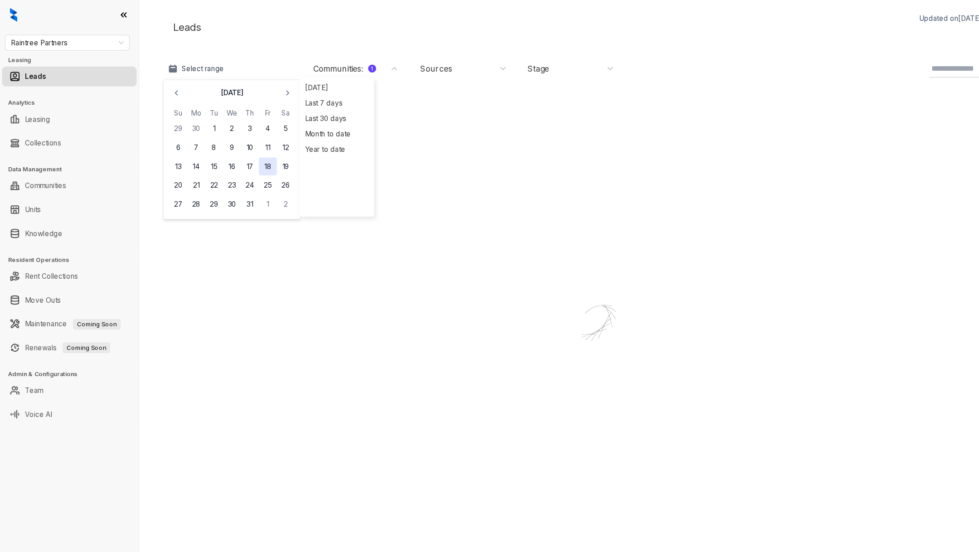
click at [241, 151] on button "18" at bounding box center [244, 152] width 16 height 16
click at [240, 168] on button "25" at bounding box center [244, 169] width 16 height 16
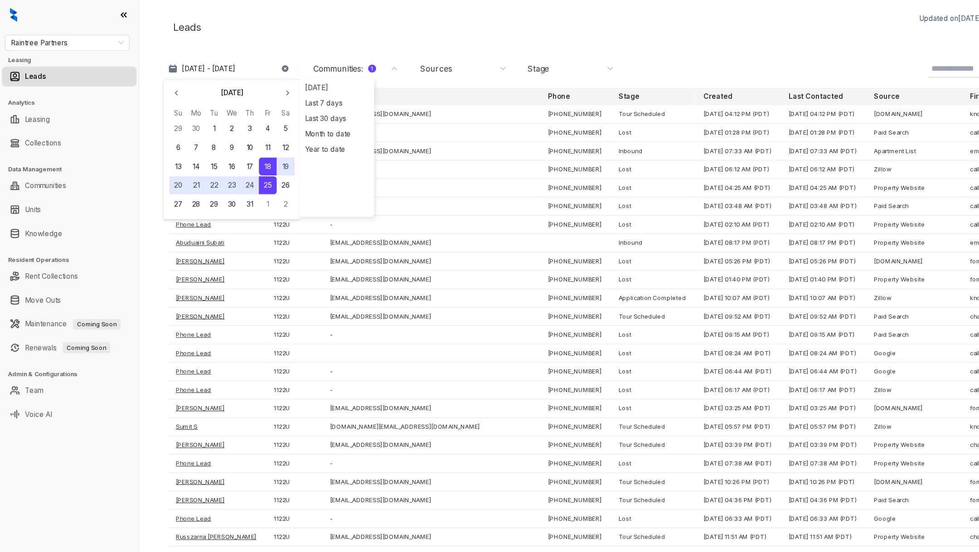
click at [236, 161] on button "25" at bounding box center [244, 169] width 16 height 16
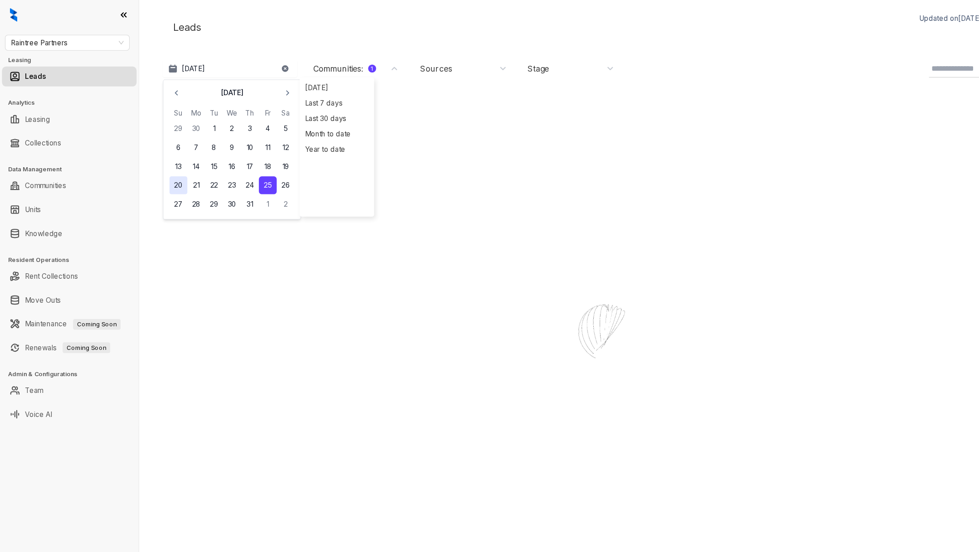
click at [162, 169] on button "20" at bounding box center [162, 169] width 16 height 16
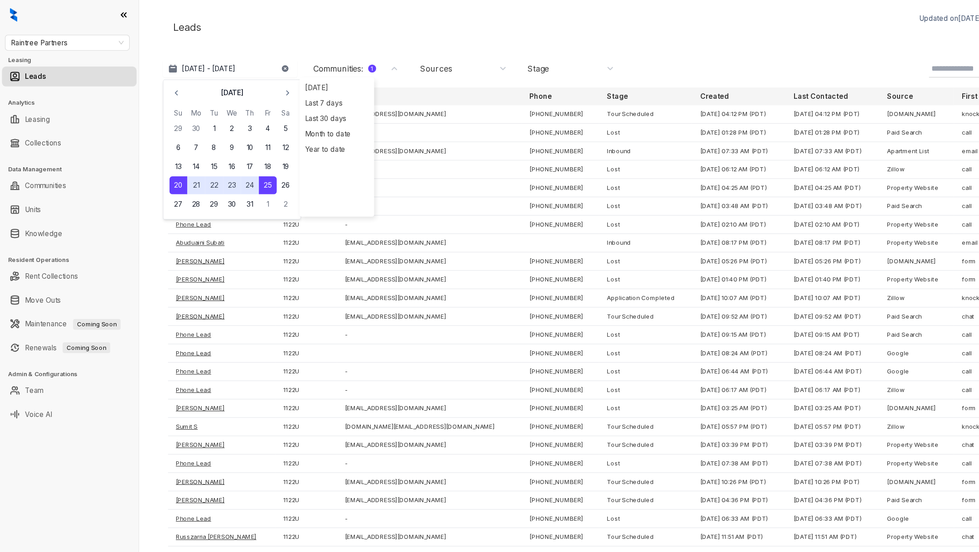
click at [414, 22] on div "Leads Updated on Aug 18, 2025, 11:14 AM Logout" at bounding box center [553, 25] width 808 height 32
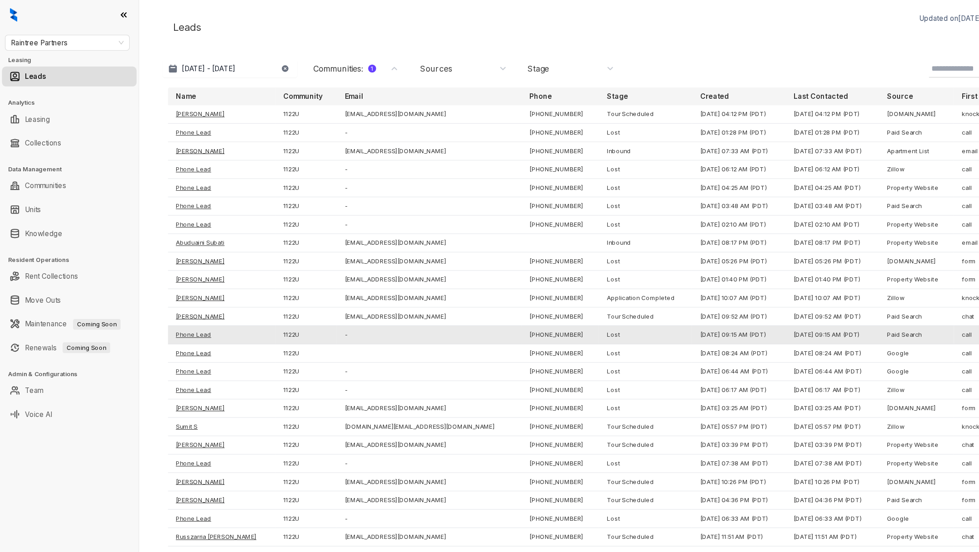
click at [184, 303] on td "Phone Lead" at bounding box center [202, 305] width 98 height 17
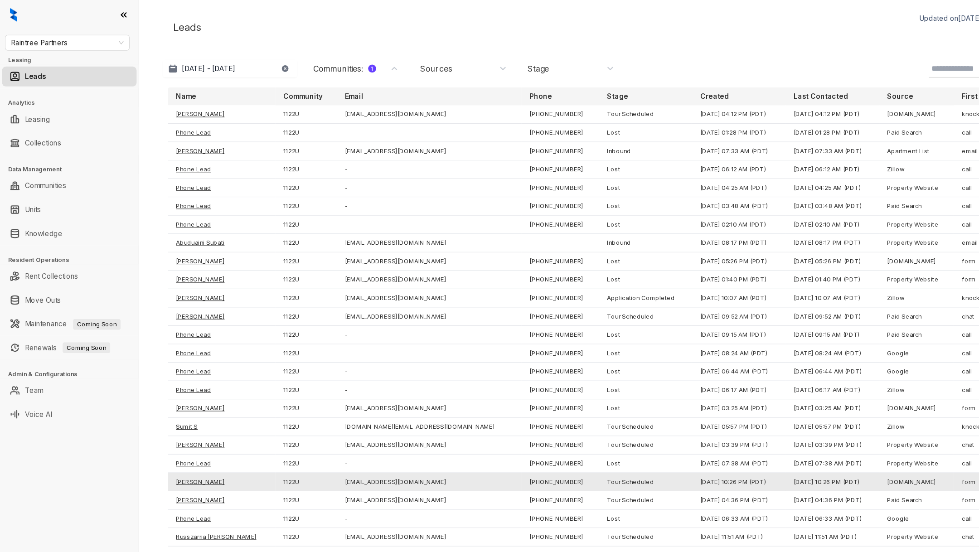
click at [196, 432] on td "Federica Vincieri" at bounding box center [202, 439] width 98 height 17
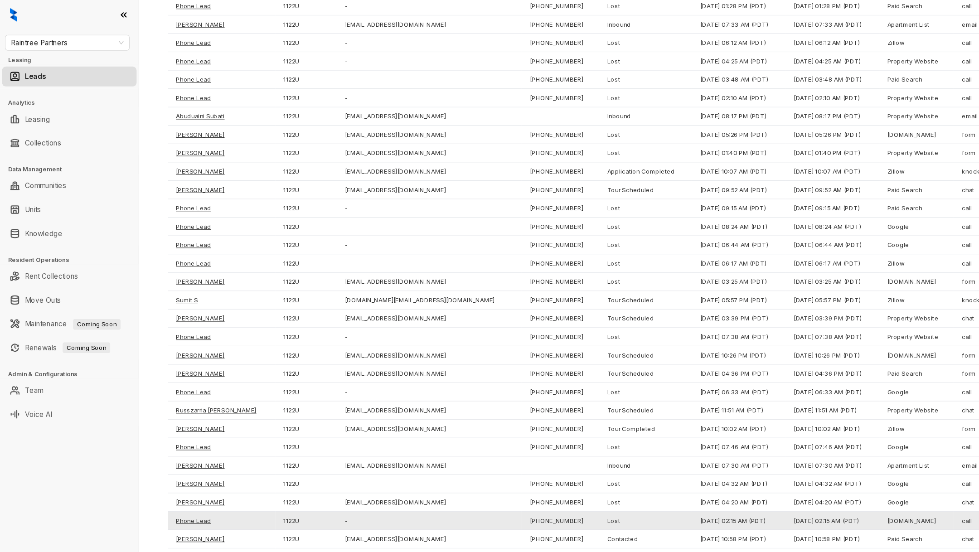
scroll to position [131, 0]
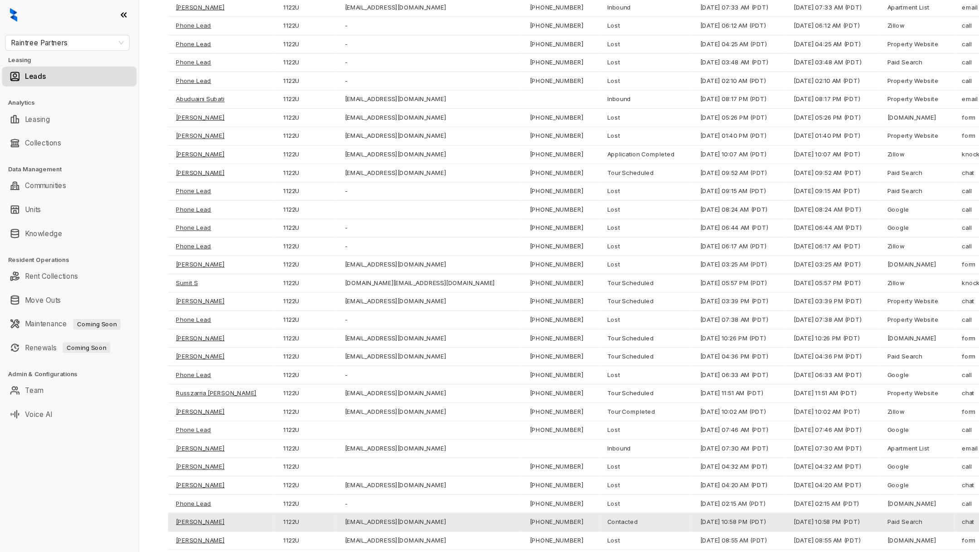
click at [179, 472] on td "Alexandre Chiu" at bounding box center [202, 476] width 98 height 17
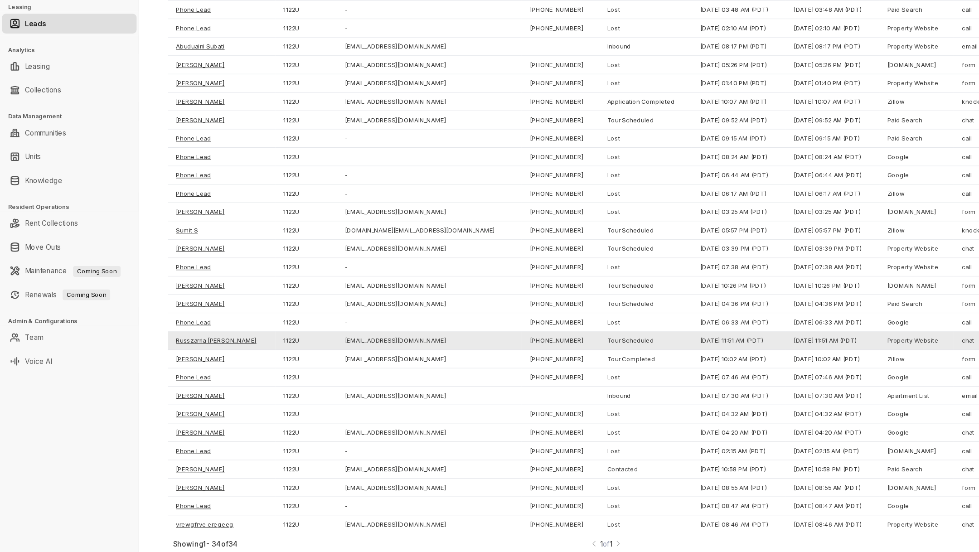
scroll to position [0, 0]
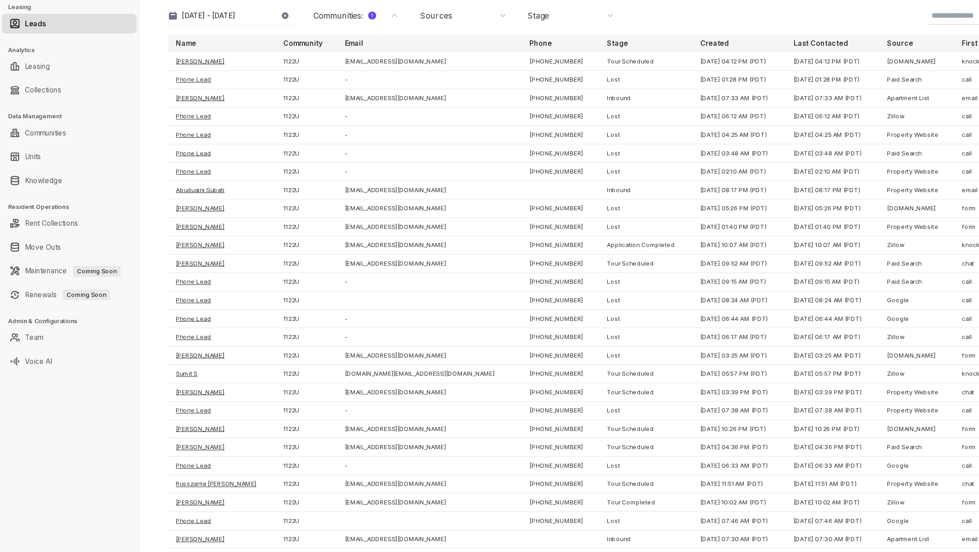
click at [638, 85] on div "Created" at bounding box center [673, 87] width 71 height 9
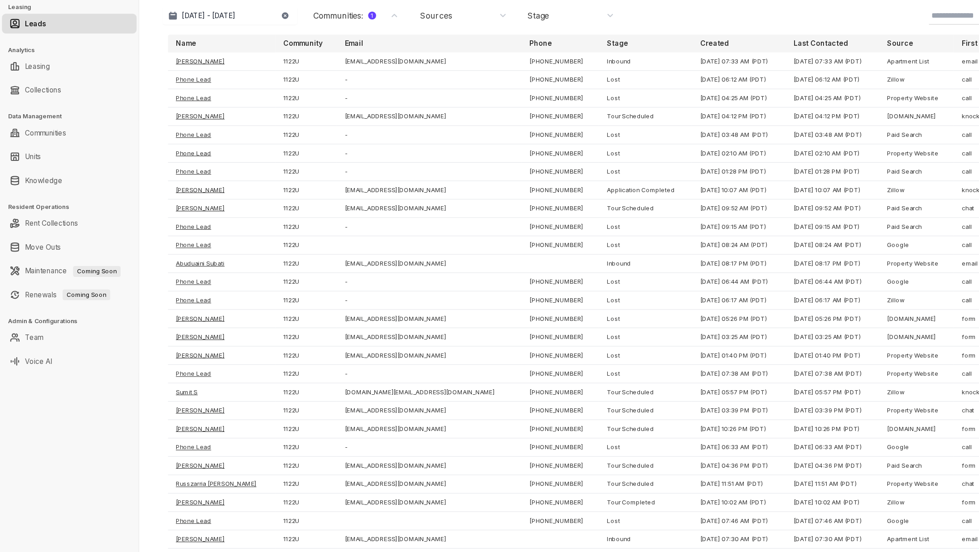
click at [638, 85] on p "Created" at bounding box center [651, 87] width 26 height 9
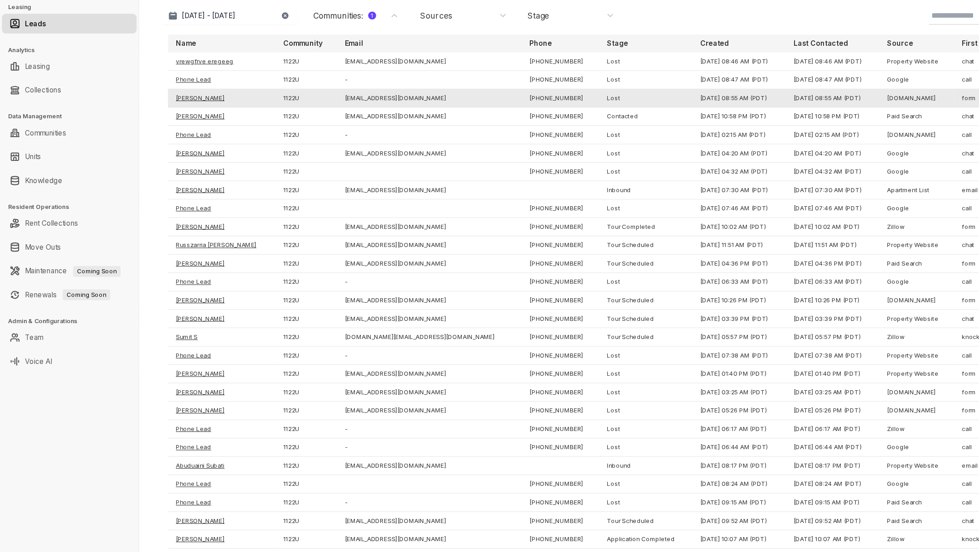
click at [167, 135] on td "Lizette Mejia" at bounding box center [202, 138] width 98 height 17
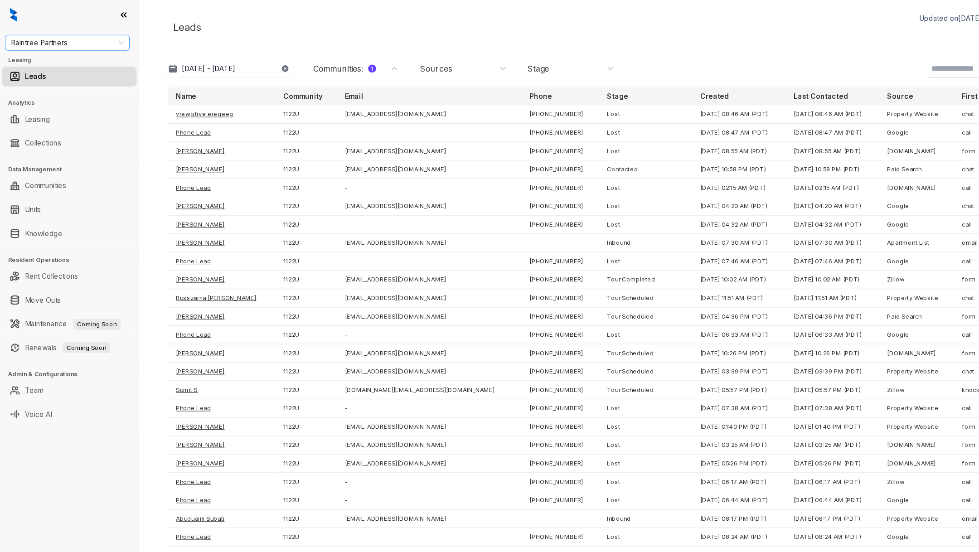
click at [43, 44] on span "Raintree Partners" at bounding box center [61, 39] width 103 height 14
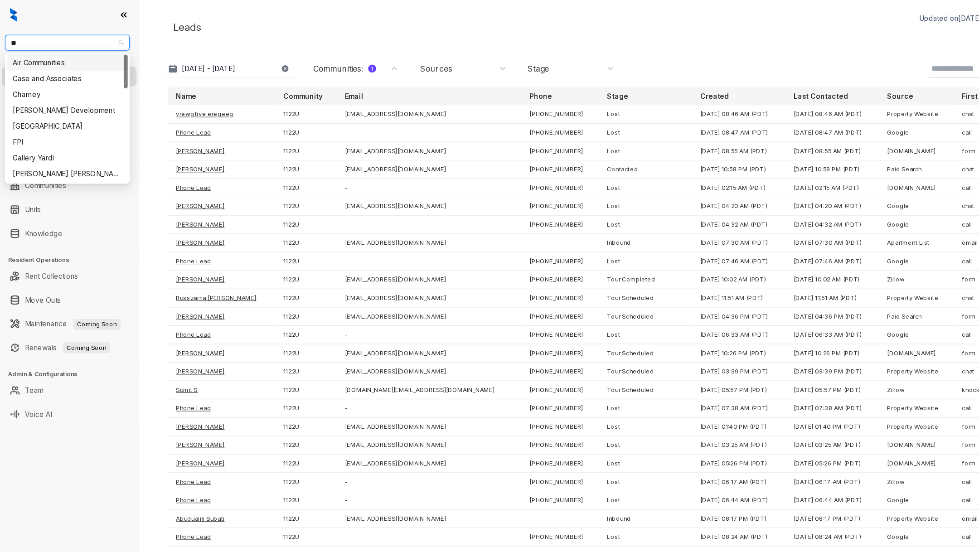
type input "***"
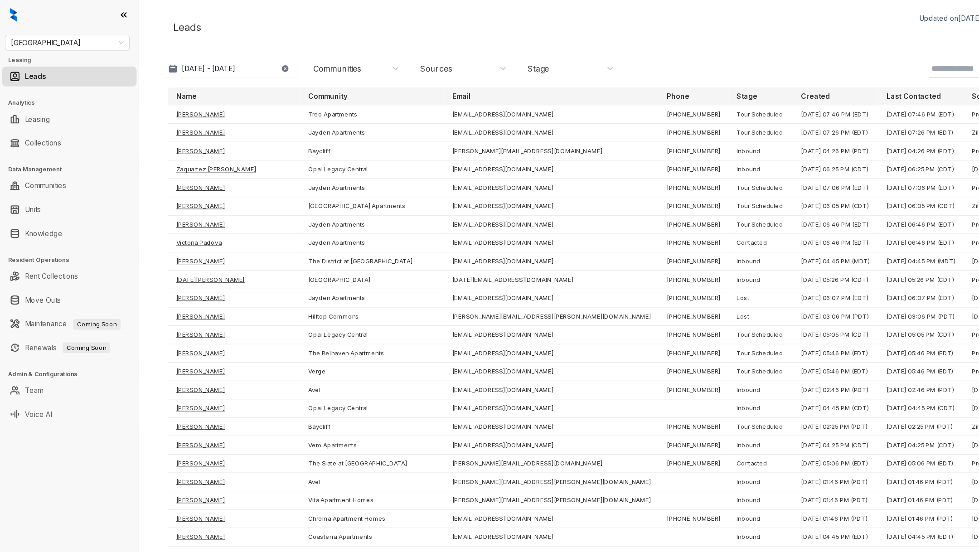
click at [273, 63] on div "[DATE] - [DATE] [DATE] Last 7 days Last 30 days Month to date Year to date Comm…" at bounding box center [357, 62] width 416 height 16
click at [295, 61] on div "Communities" at bounding box center [307, 63] width 44 height 10
click at [339, 87] on input at bounding box center [323, 87] width 72 height 8
type input "****"
click at [353, 117] on div "[GEOGRAPHIC_DATA] on Sunset Apartments" at bounding box center [320, 119] width 77 height 14
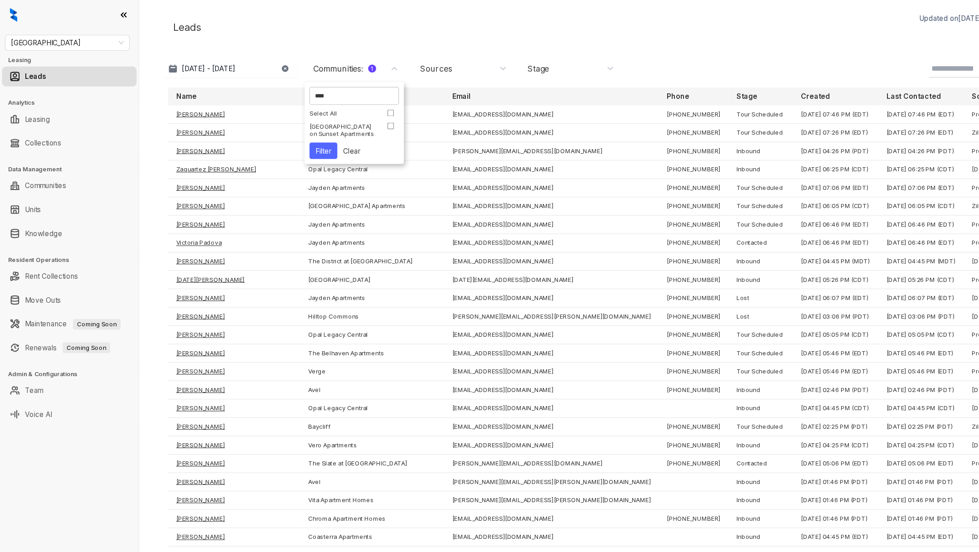
click at [288, 133] on button "Filter" at bounding box center [294, 137] width 25 height 15
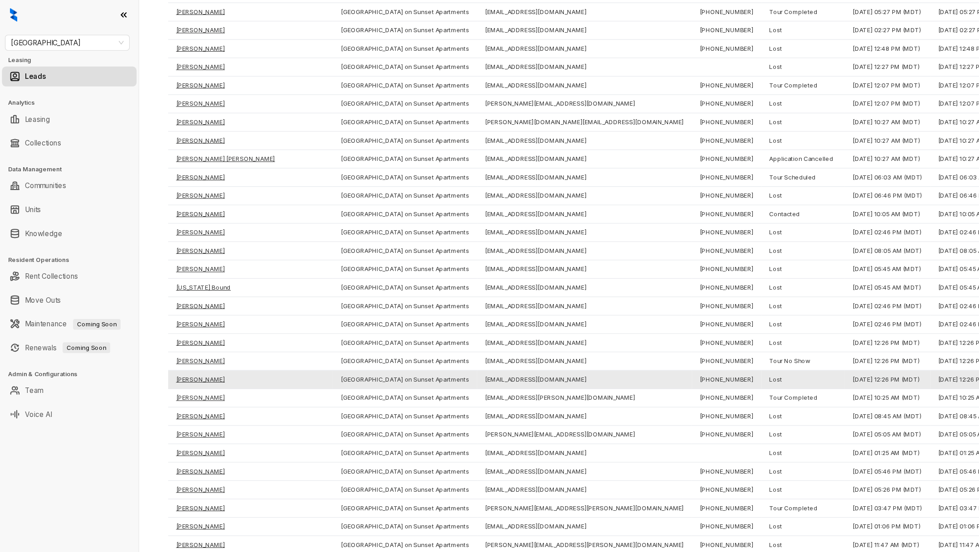
scroll to position [1069, 0]
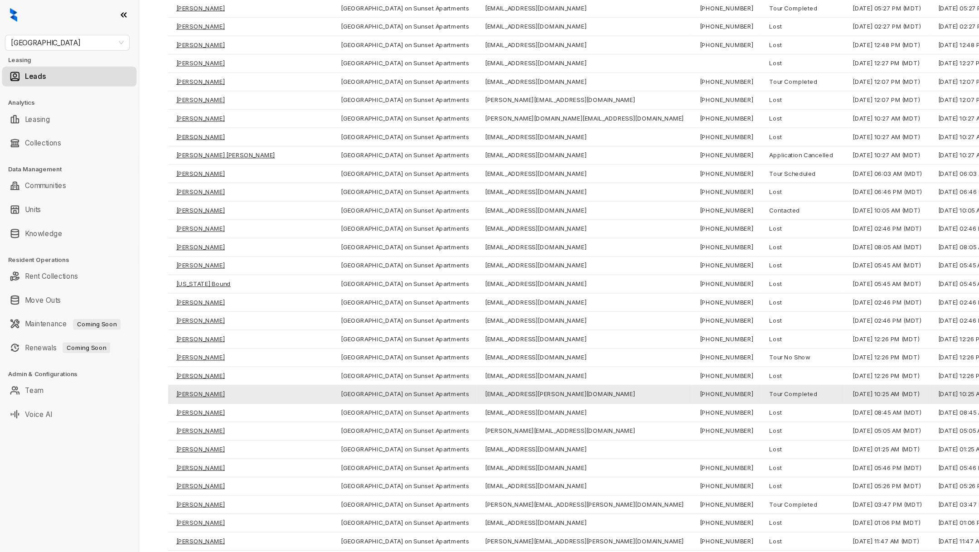
click at [187, 352] on td "[PERSON_NAME]" at bounding box center [228, 360] width 150 height 17
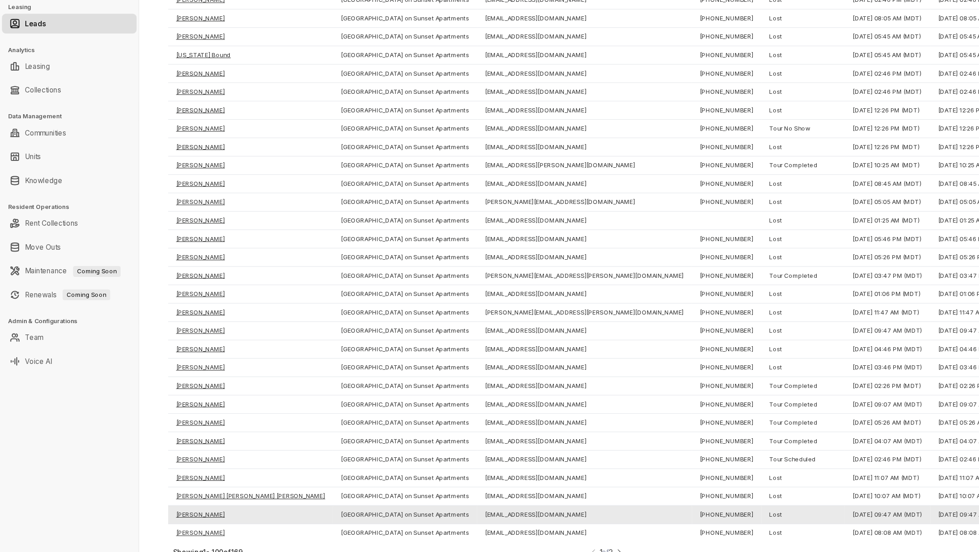
click at [182, 509] on td "[PERSON_NAME]" at bounding box center [228, 517] width 150 height 17
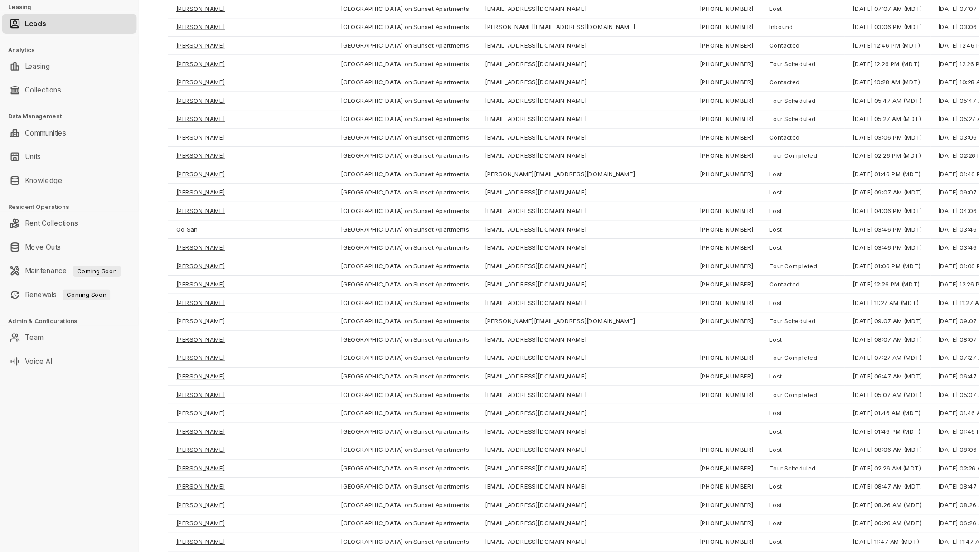
scroll to position [0, 0]
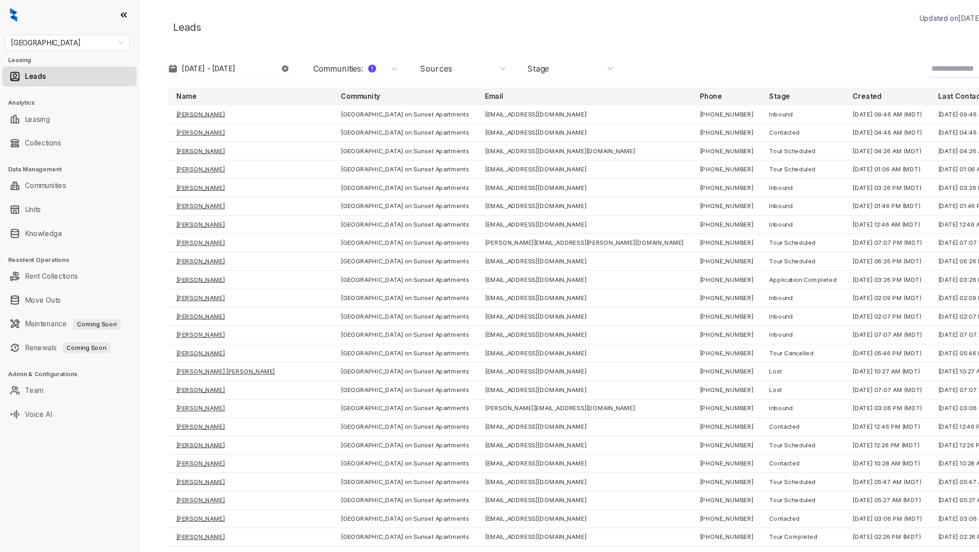
click at [348, 62] on div "Communities : 1" at bounding box center [324, 63] width 79 height 10
click at [316, 140] on button "Clear" at bounding box center [321, 137] width 27 height 15
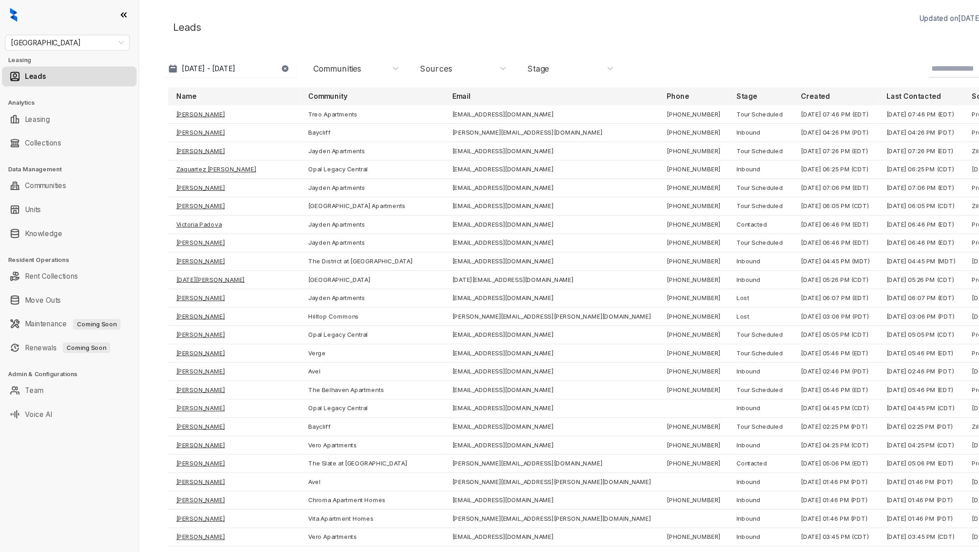
click at [882, 61] on input at bounding box center [886, 62] width 74 height 11
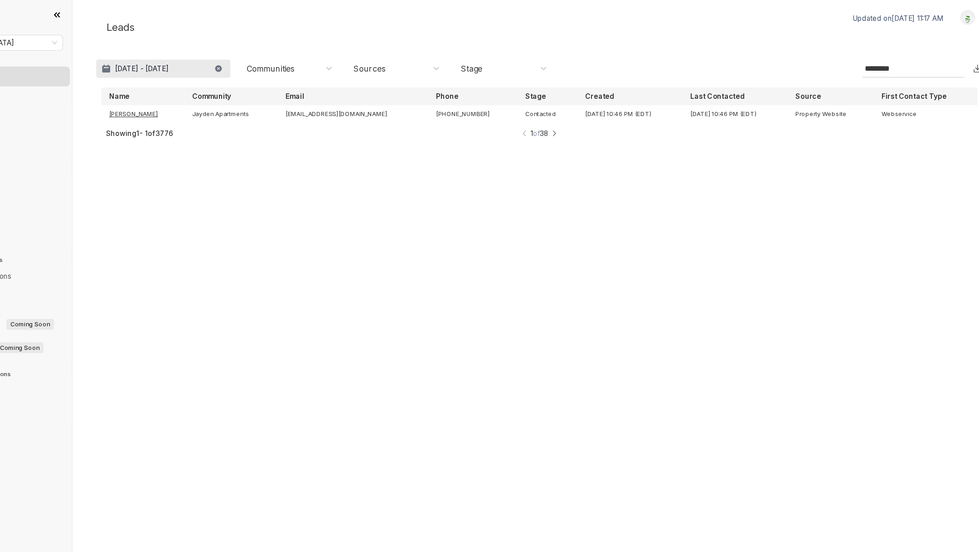
click at [215, 65] on p "[DATE] - [DATE]" at bounding box center [190, 62] width 49 height 9
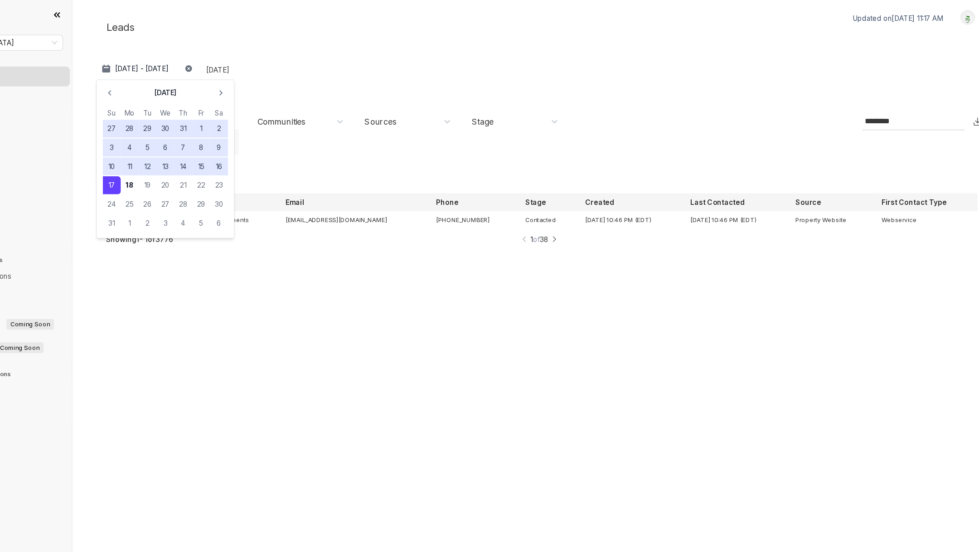
click at [279, 125] on div "Month to date" at bounding box center [262, 130] width 33 height 24
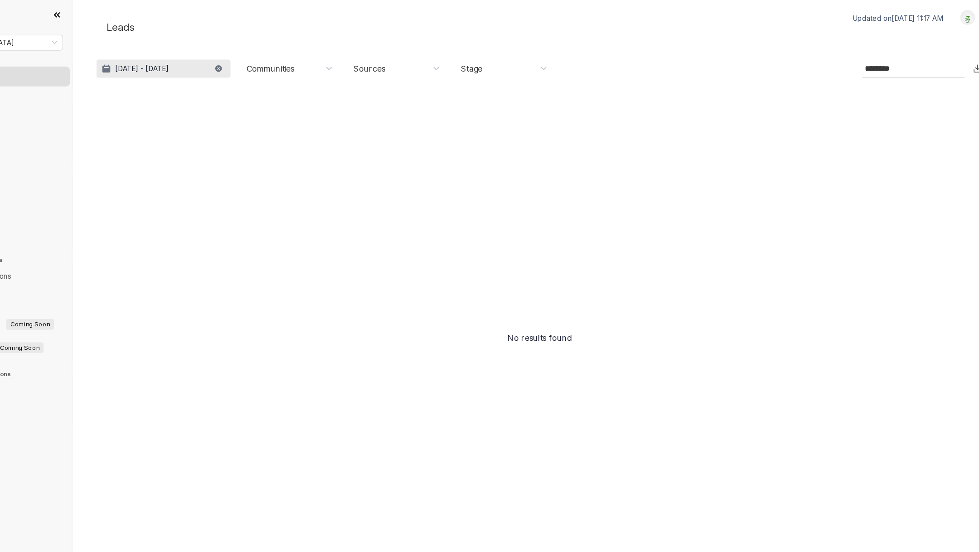
click at [196, 64] on p "Aug 1 - 18, 2025" at bounding box center [190, 62] width 49 height 9
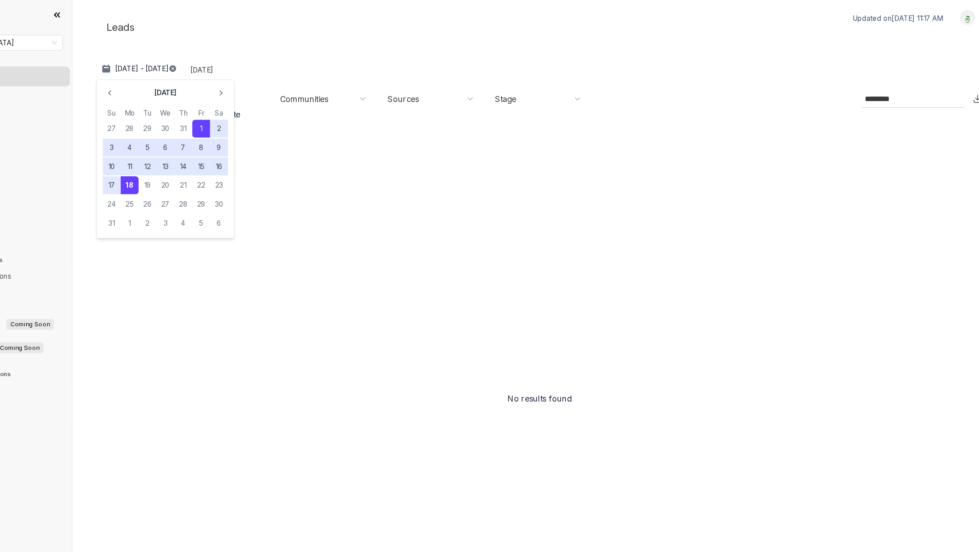
click at [299, 126] on div "Today Last 7 days Last 30 days Month to date Year to date" at bounding box center [265, 90] width 72 height 72
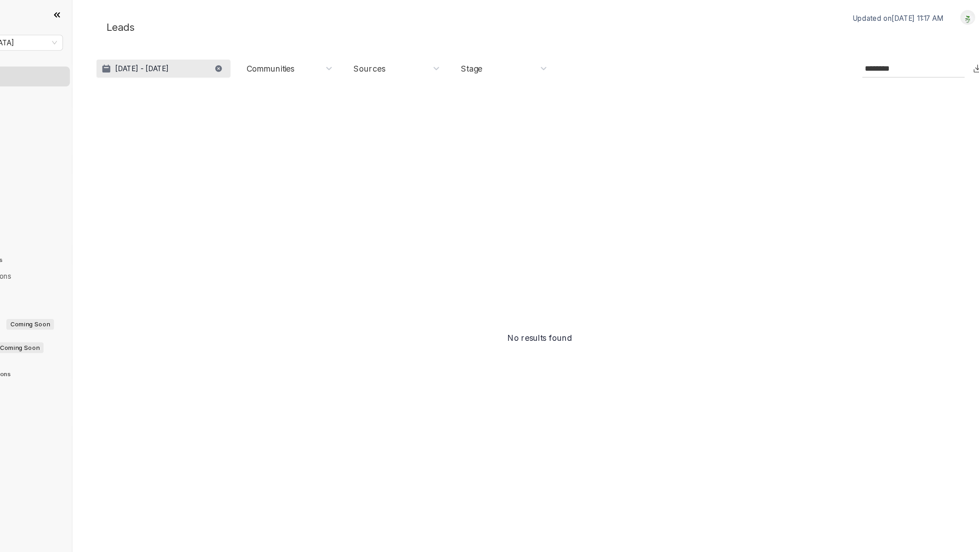
click at [219, 63] on button "Aug 1 - 18, 2025" at bounding box center [210, 62] width 122 height 16
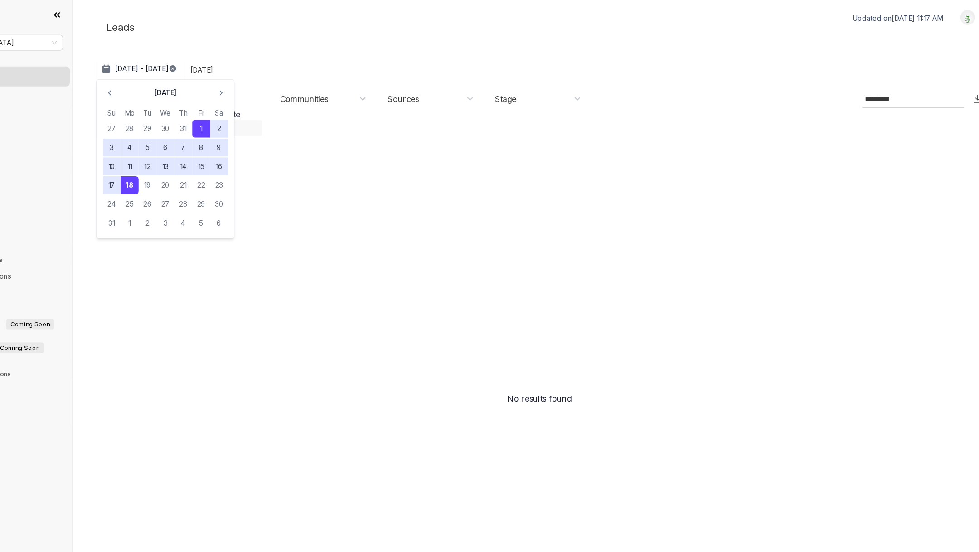
click at [299, 124] on div "Year to date" at bounding box center [266, 117] width 68 height 14
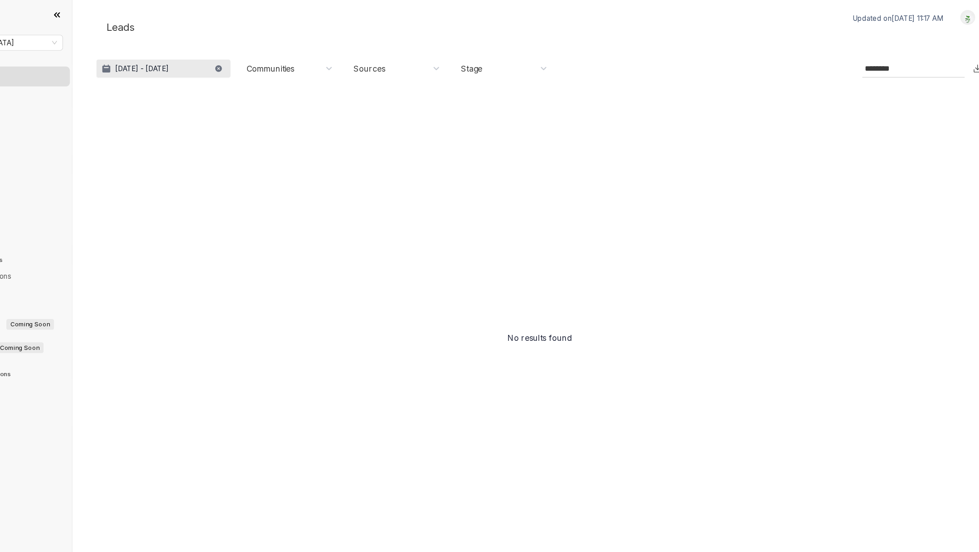
click at [215, 59] on p "Jan 1, 2025 - Aug 18, 2025" at bounding box center [190, 62] width 49 height 9
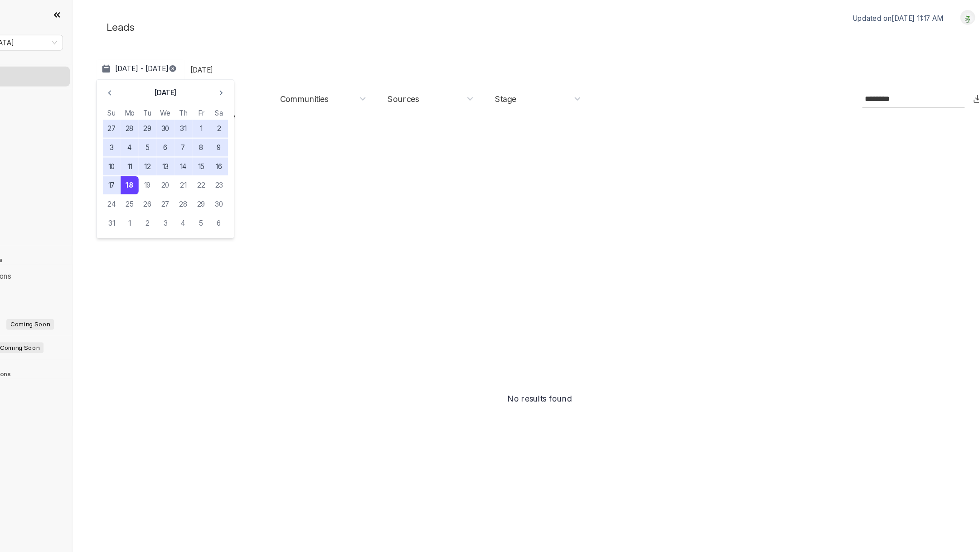
click at [878, 85] on input "*******" at bounding box center [886, 90] width 74 height 11
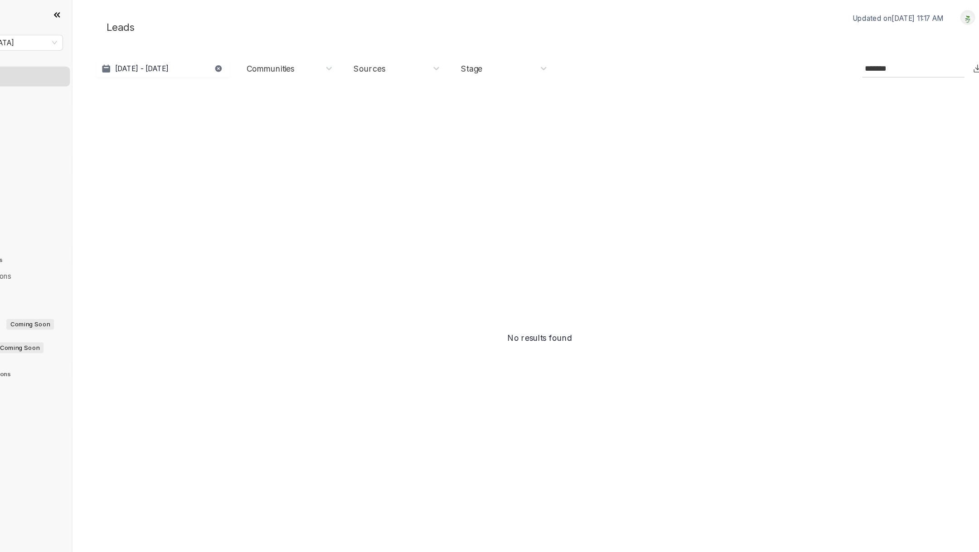
type input "*******"
click at [878, 65] on input "*******" at bounding box center [886, 62] width 74 height 11
click at [890, 71] on div "Leads Updated on Aug 18, 2025, 11:17 AM Logout Jan 1, 2025 - Aug 18, 2025 Today…" at bounding box center [553, 267] width 808 height 516
click at [950, 63] on img at bounding box center [952, 62] width 9 height 9
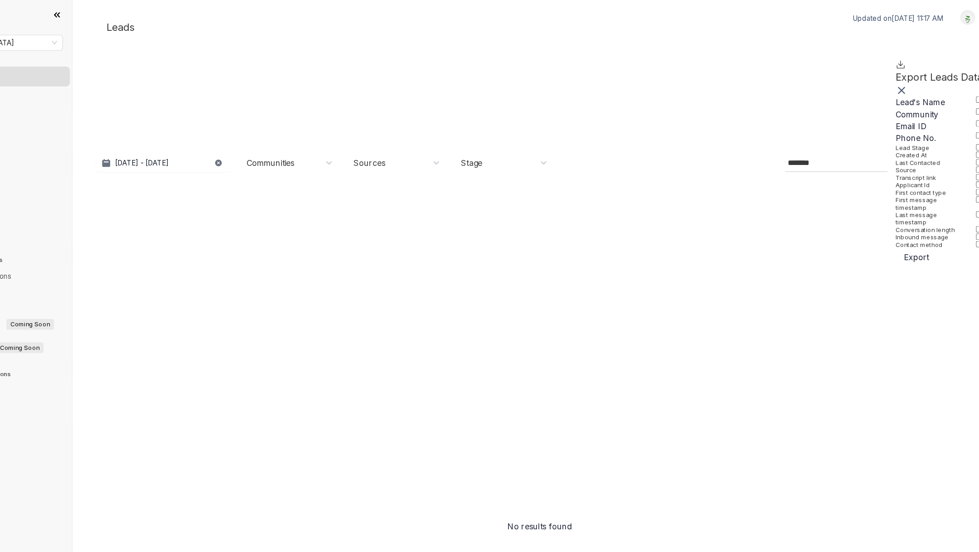
click at [878, 88] on div "Export Leads Data" at bounding box center [917, 75] width 79 height 24
click at [878, 88] on rect at bounding box center [883, 82] width 11 height 11
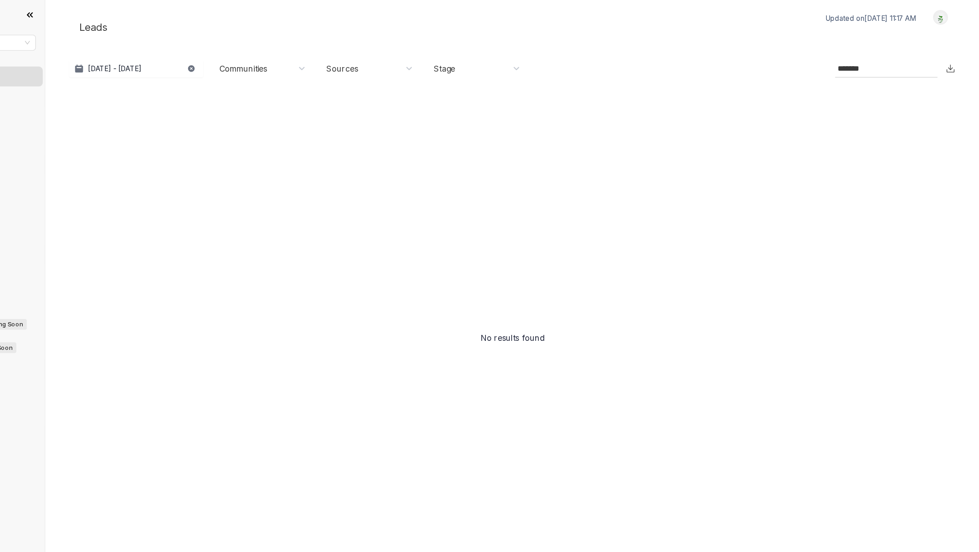
click at [878, 64] on input "*******" at bounding box center [886, 62] width 74 height 11
type input "*"
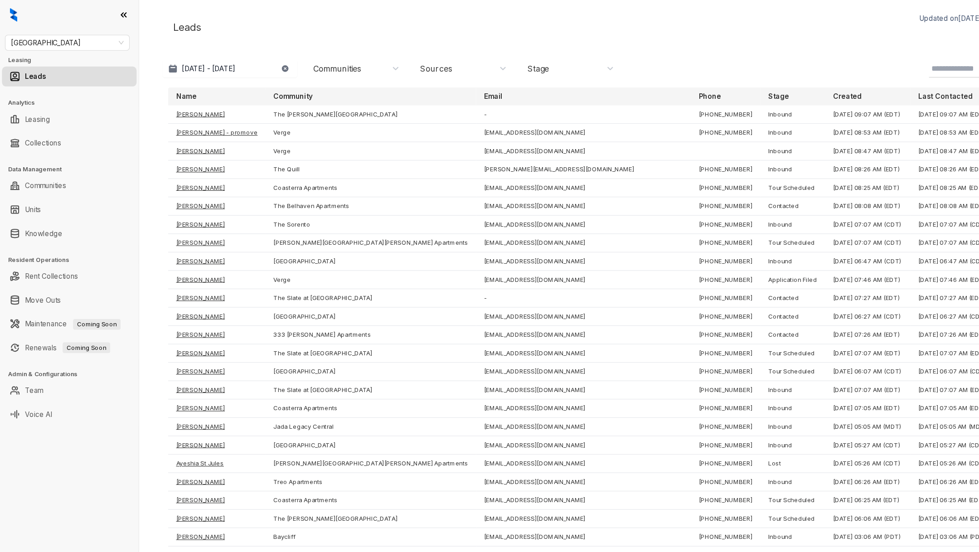
type input "*"
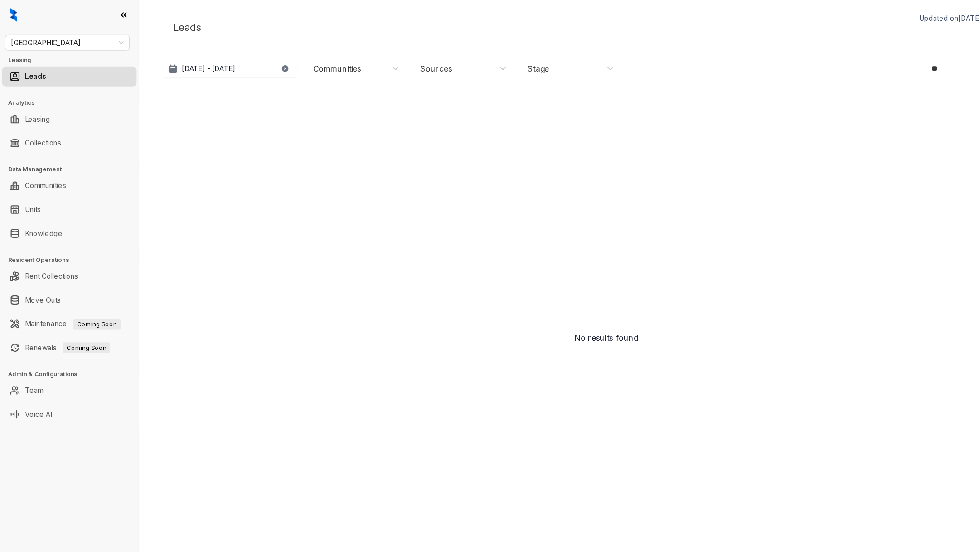
type input "*"
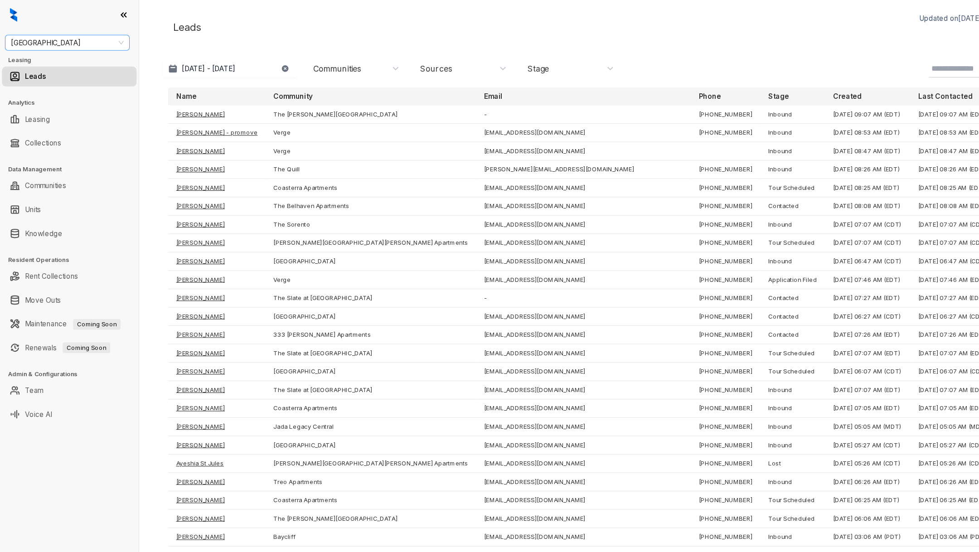
click at [85, 41] on span "Fairfield" at bounding box center [61, 39] width 103 height 14
type input "****"
click at [47, 131] on link "Collections" at bounding box center [39, 130] width 33 height 18
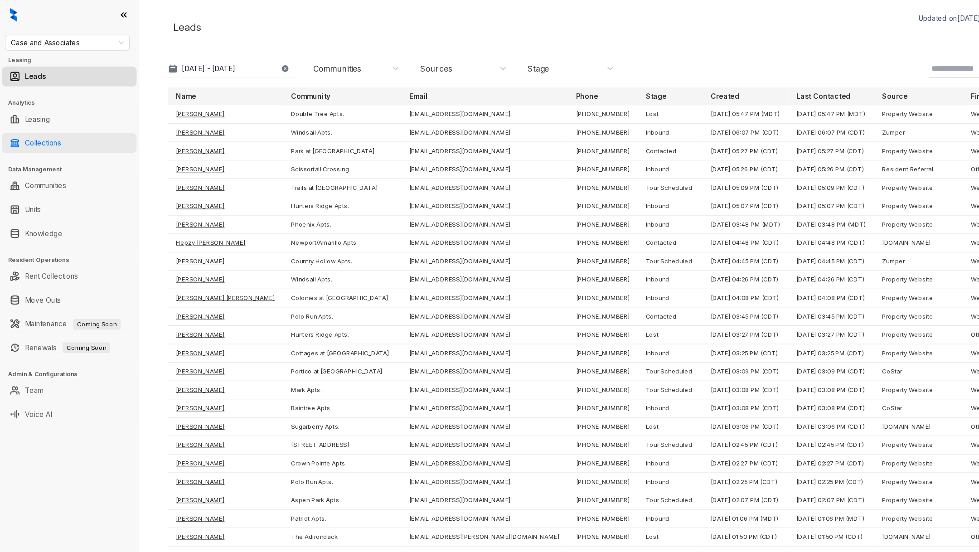
click at [31, 132] on link "Collections" at bounding box center [39, 130] width 33 height 18
click at [872, 66] on input at bounding box center [886, 62] width 74 height 11
click at [56, 137] on link "Collections" at bounding box center [39, 130] width 33 height 18
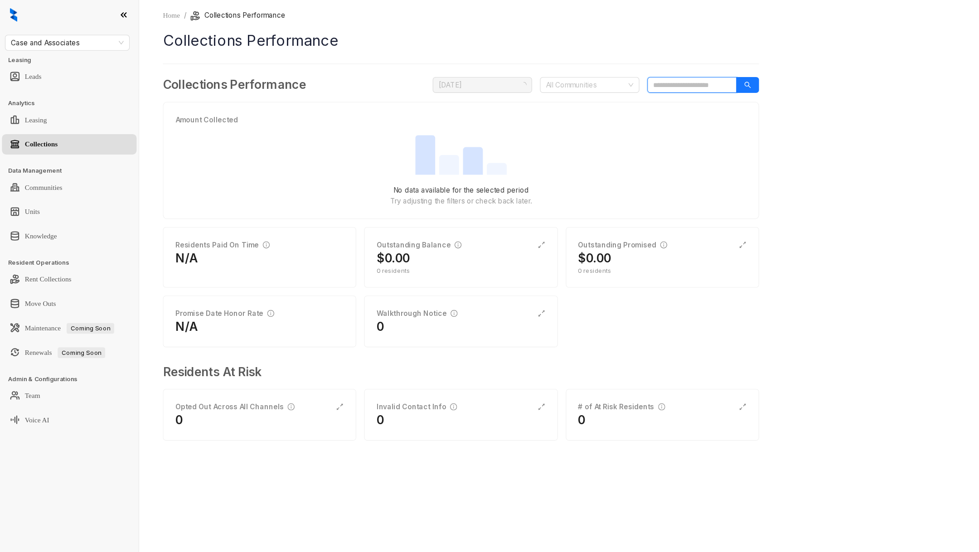
click at [605, 84] on input "search" at bounding box center [631, 77] width 82 height 14
paste input "****"
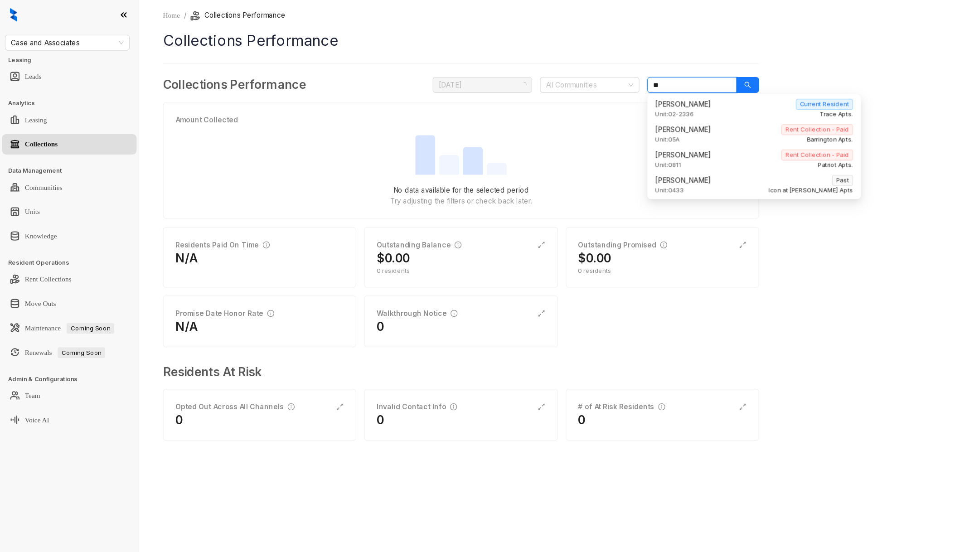
type input "*"
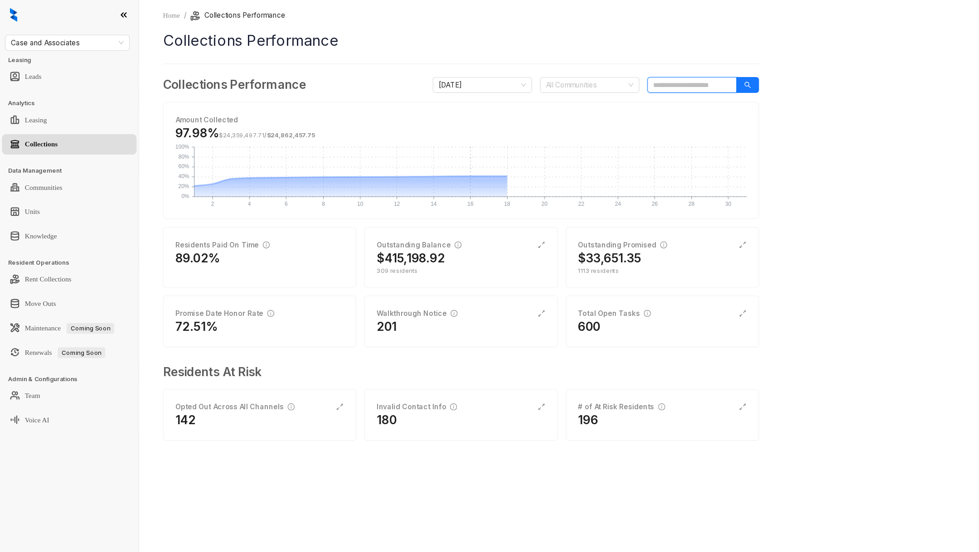
paste input "****"
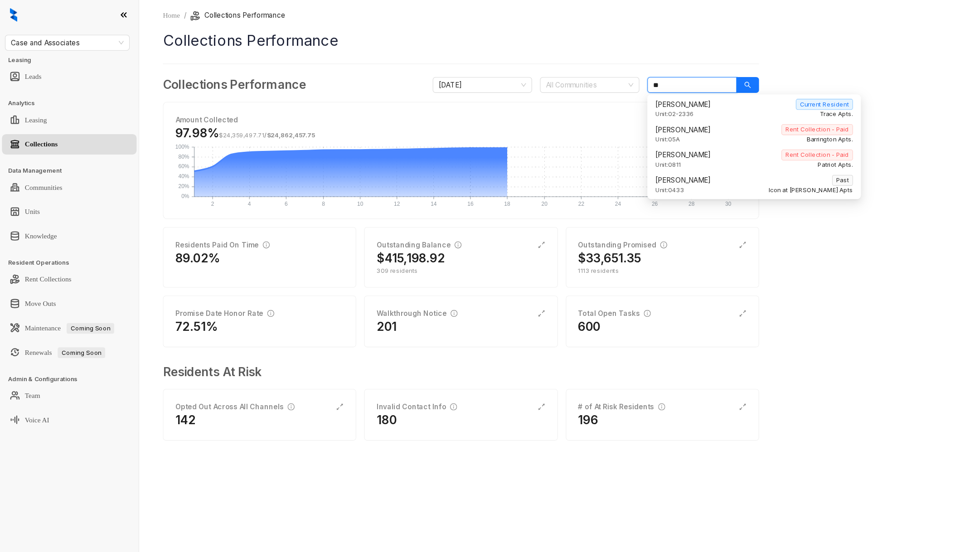
type input "*"
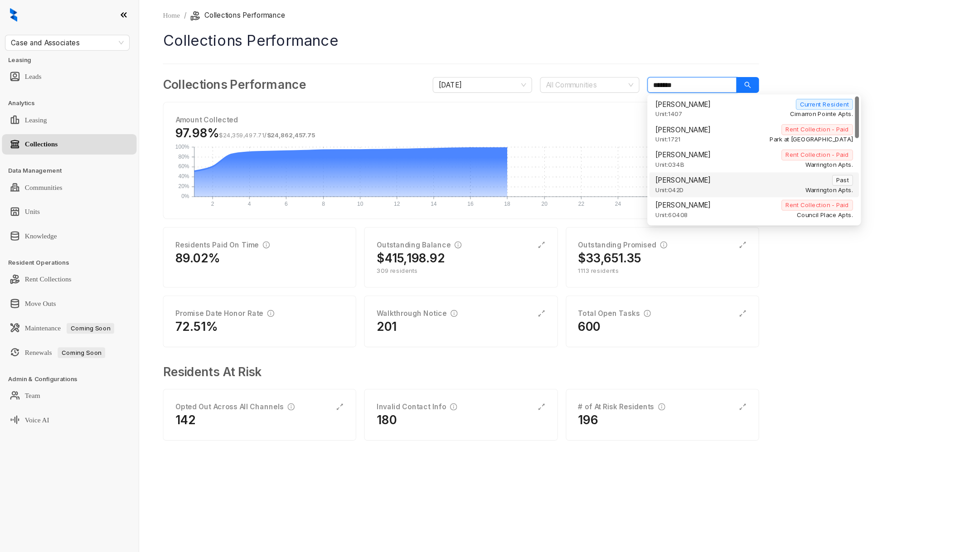
click at [663, 163] on div "[PERSON_NAME] Past" at bounding box center [688, 164] width 180 height 10
type input "*******"
